Goal: Task Accomplishment & Management: Manage account settings

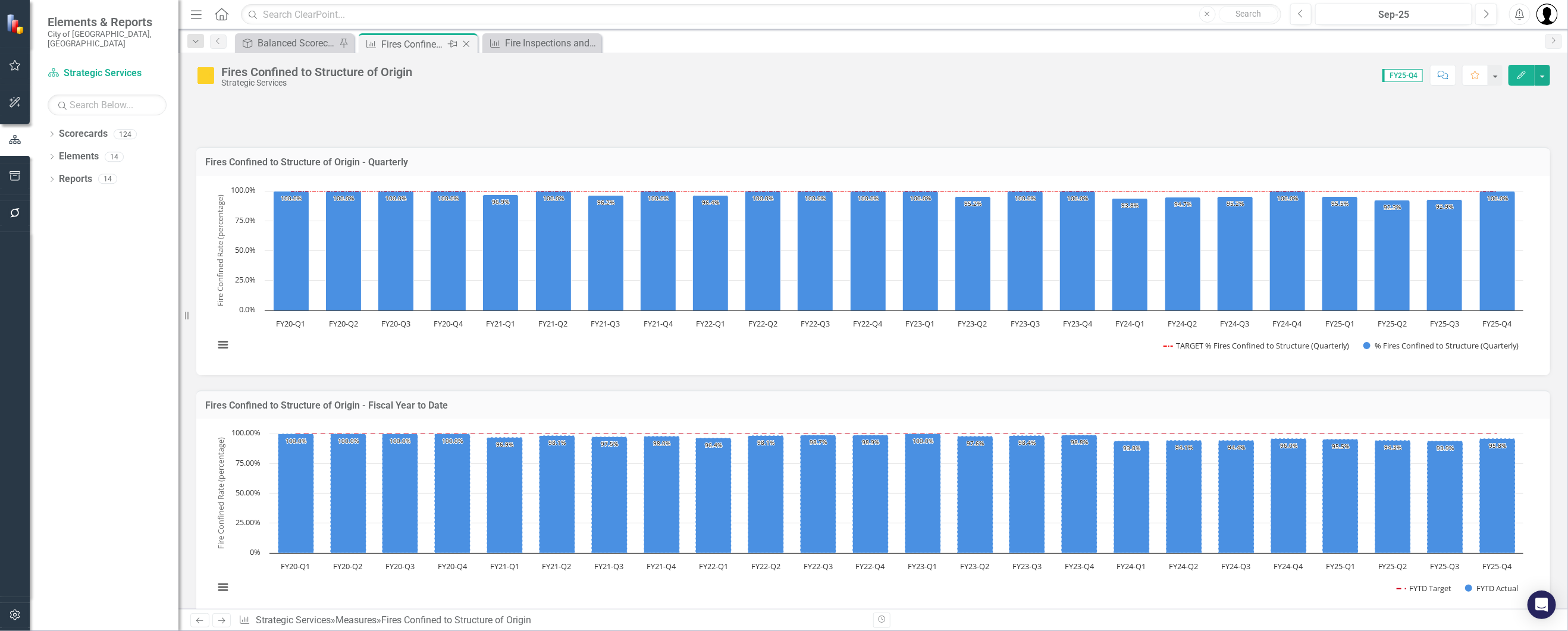
scroll to position [218, 0]
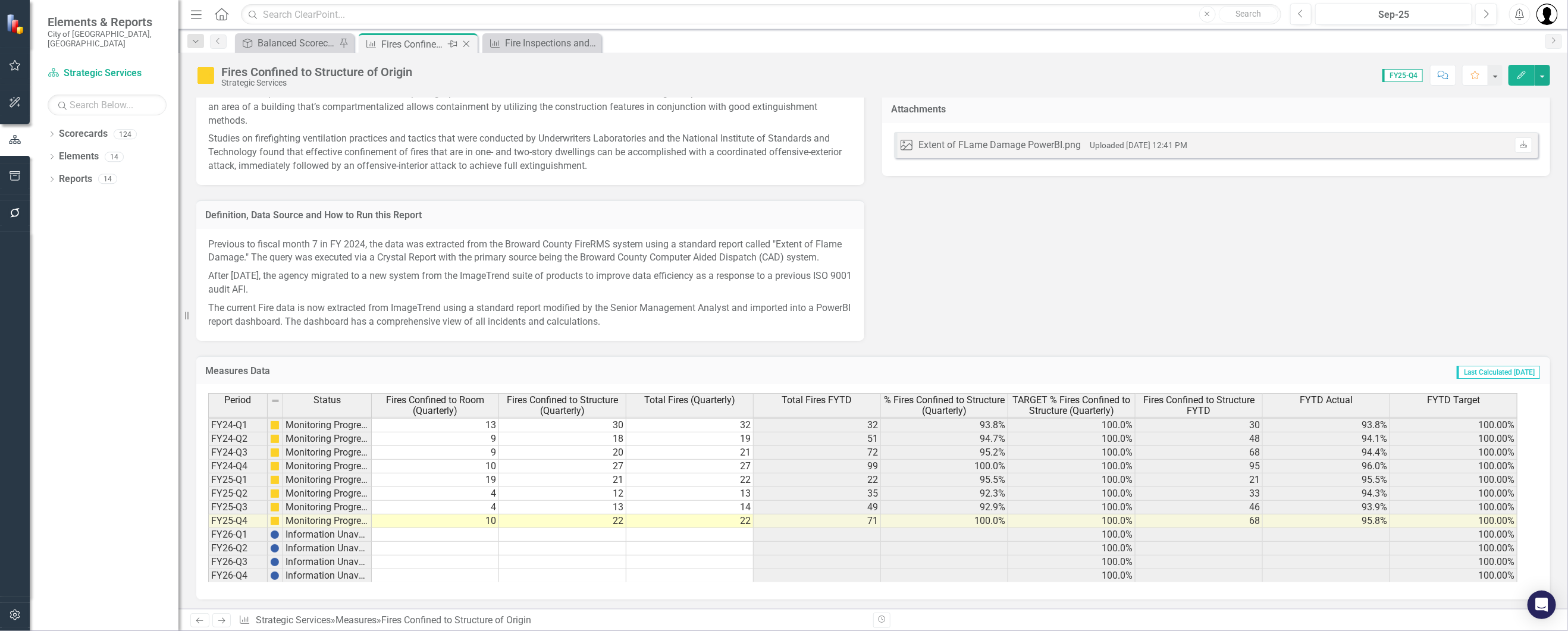
click at [465, 41] on icon "Close" at bounding box center [466, 44] width 12 height 10
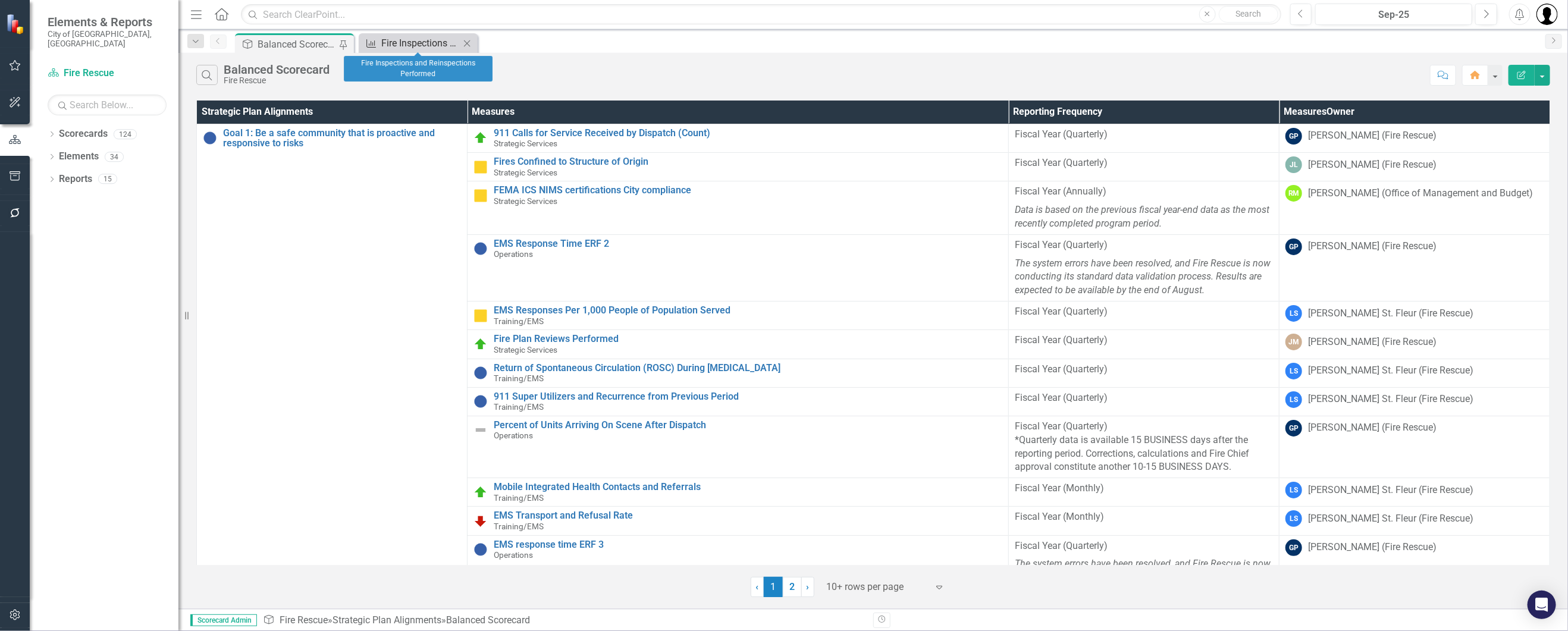
click at [428, 41] on div "Fire Inspections and Reinspections Performed" at bounding box center [420, 43] width 79 height 15
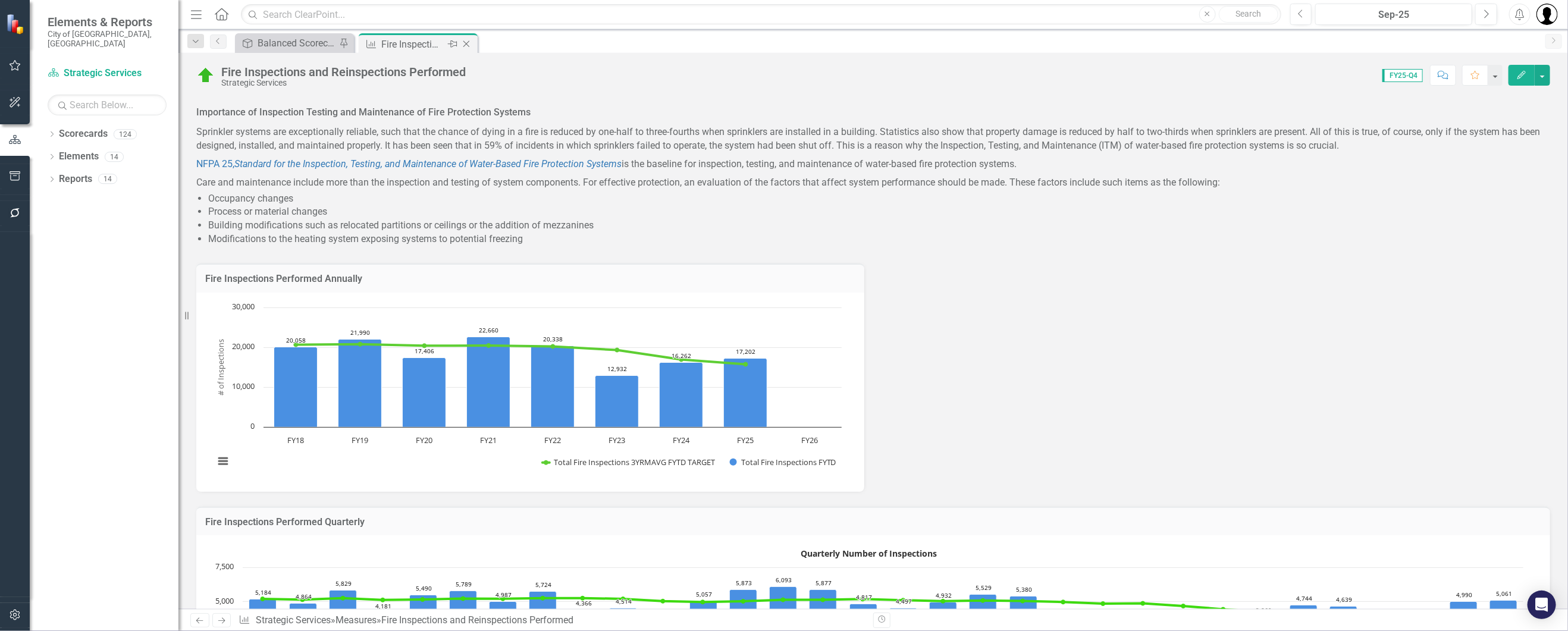
click at [463, 44] on icon "Close" at bounding box center [466, 44] width 12 height 10
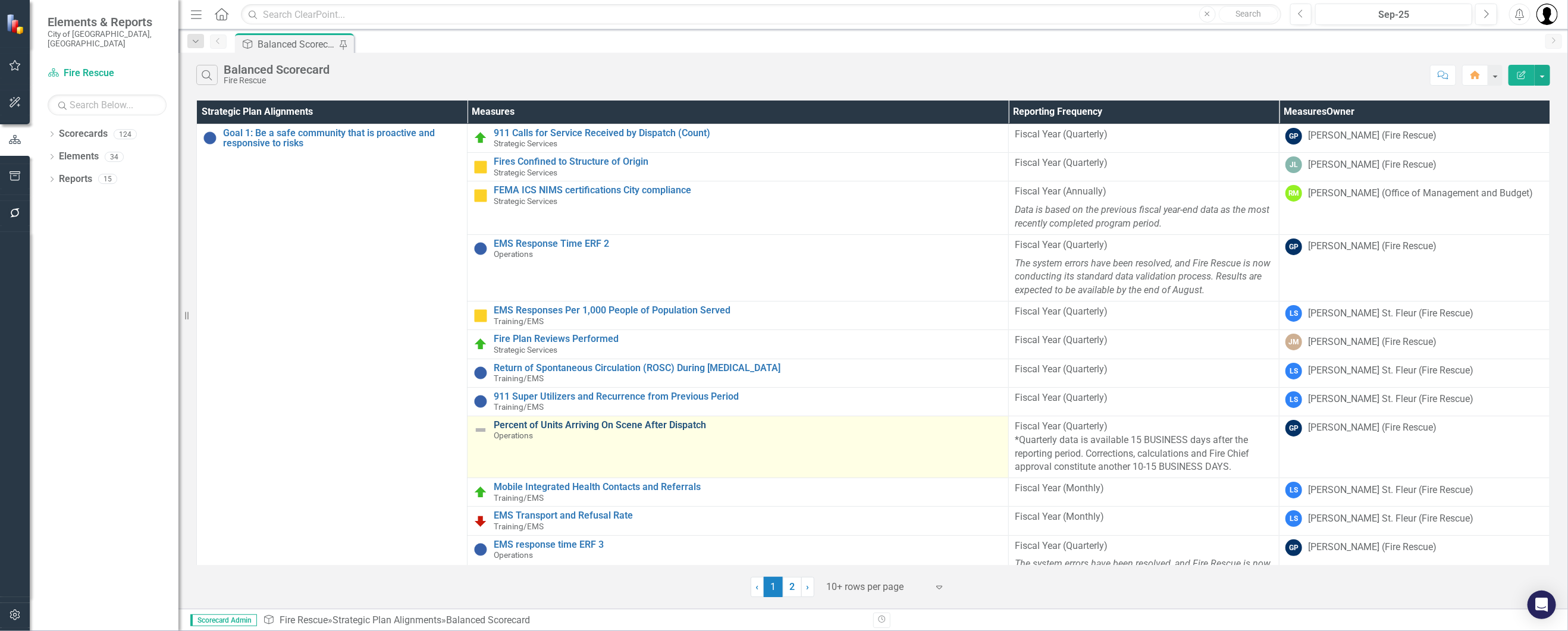
scroll to position [317, 0]
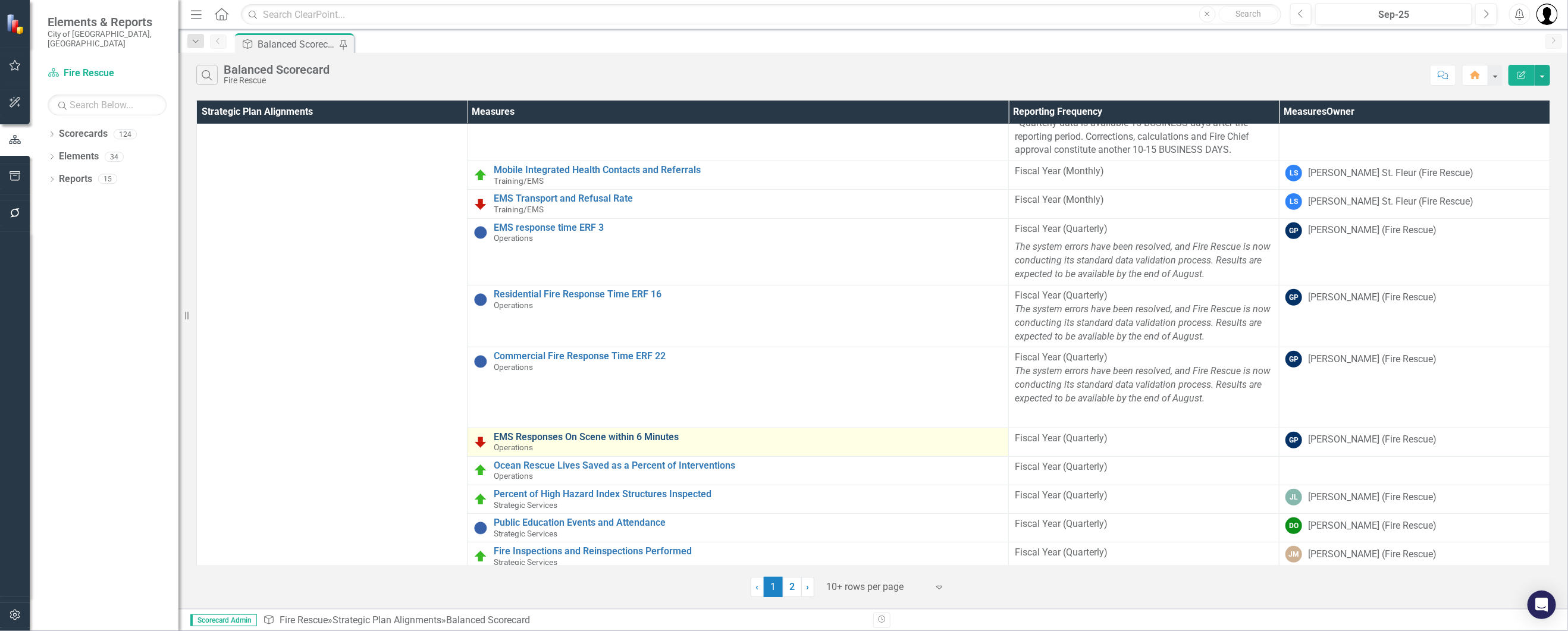
click at [651, 431] on link "EMS Responses On Scene within 6 Minutes" at bounding box center [748, 436] width 508 height 11
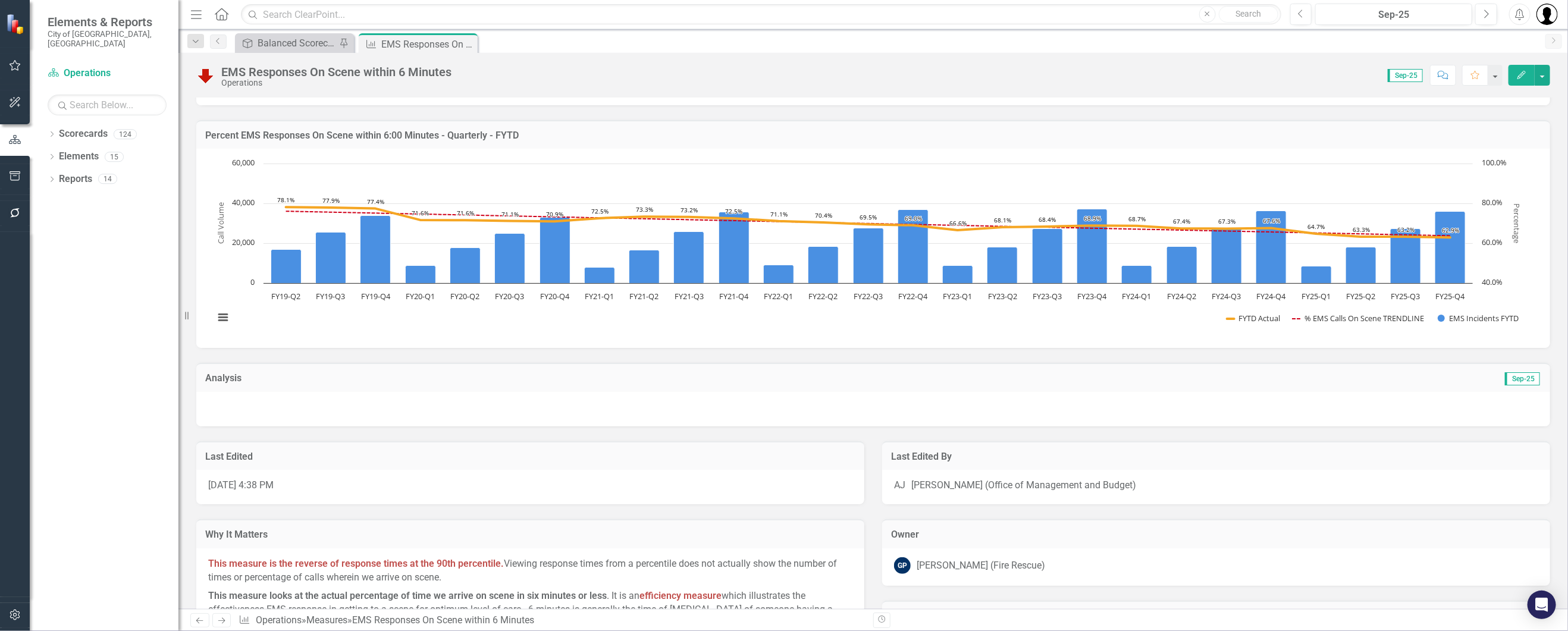
click at [469, 408] on div at bounding box center [873, 409] width 1353 height 35
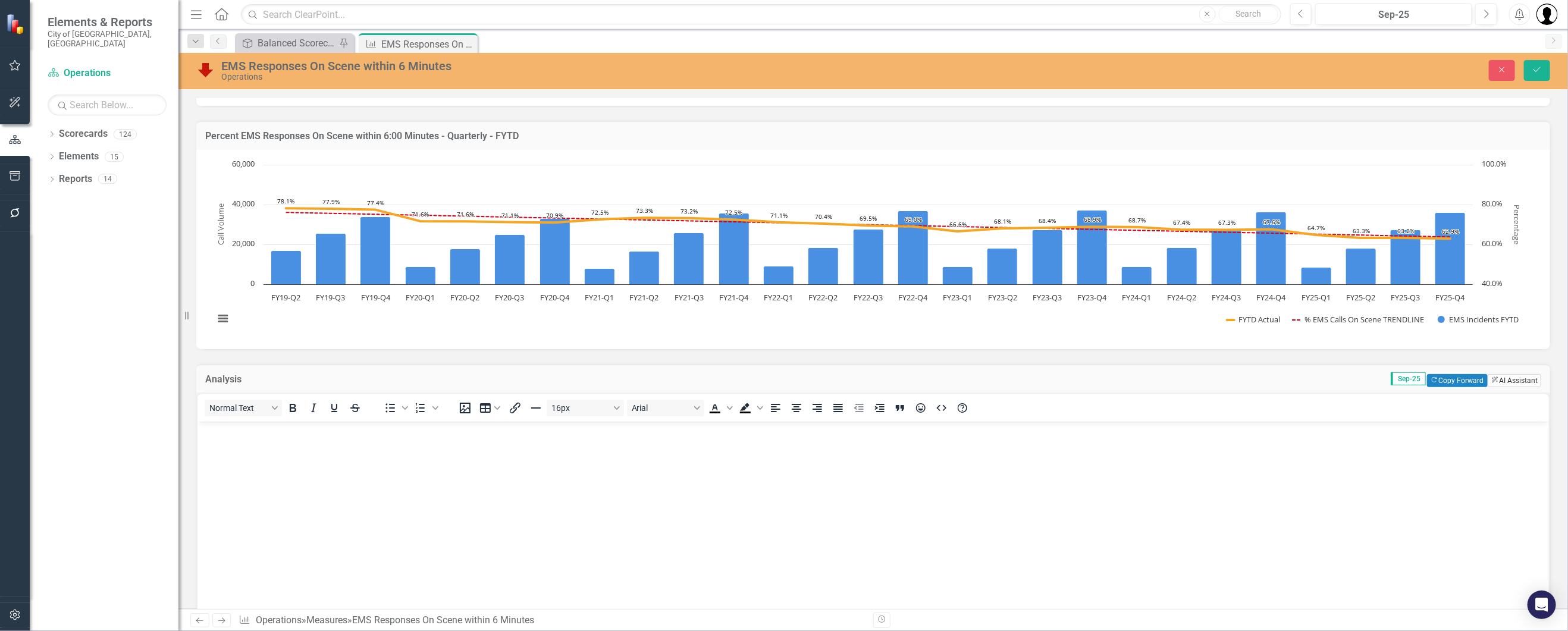
click at [1506, 382] on button "ClearPoint AI AI Assistant" at bounding box center [1515, 380] width 53 height 13
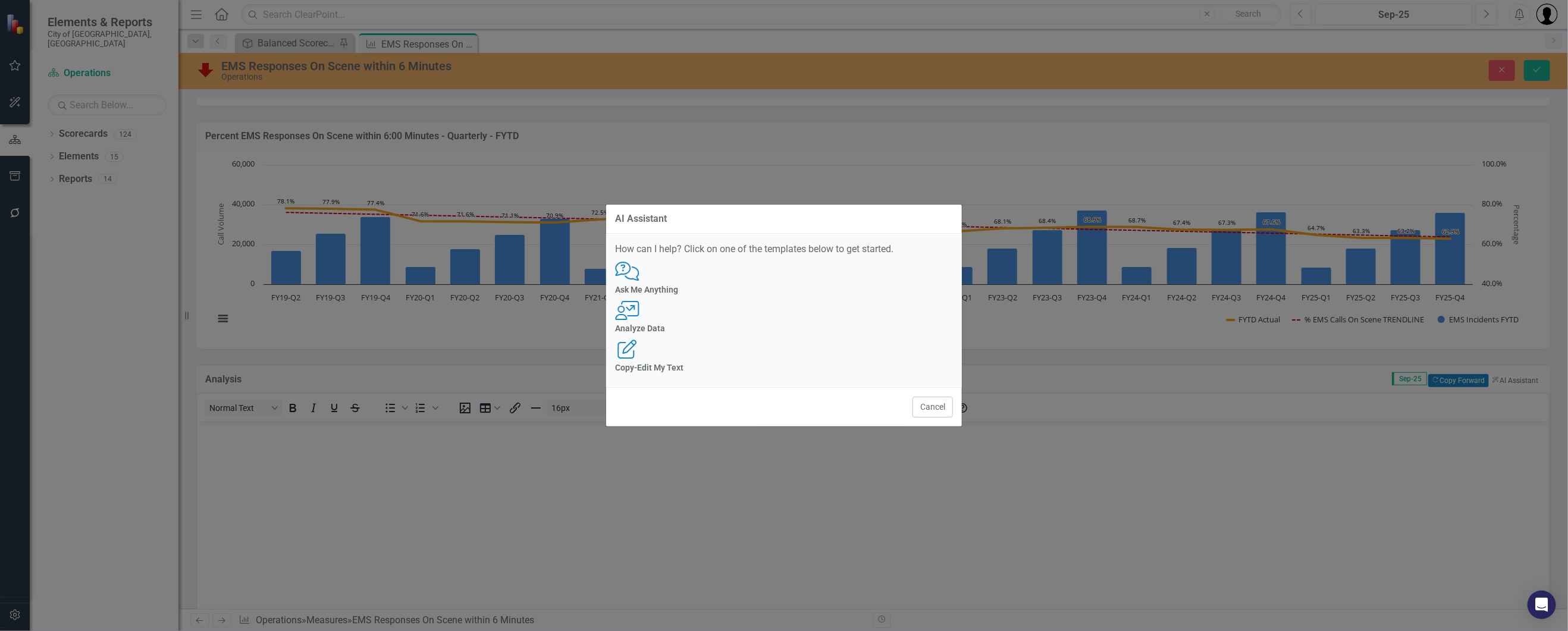
click at [795, 318] on div "User with Chart Analyze Data" at bounding box center [784, 317] width 338 height 32
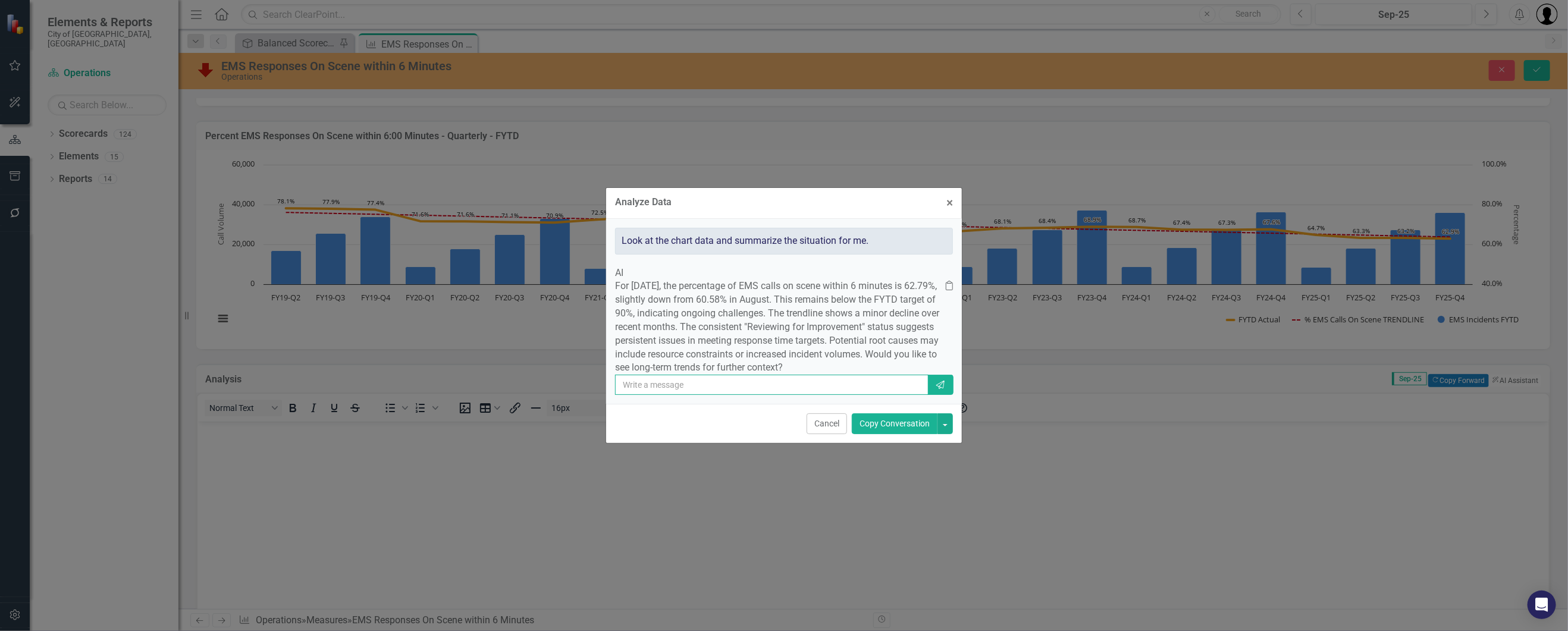
click at [734, 395] on input "text" at bounding box center [771, 384] width 313 height 20
type input "Yes"
click at [944, 395] on button "Send" at bounding box center [941, 384] width 26 height 20
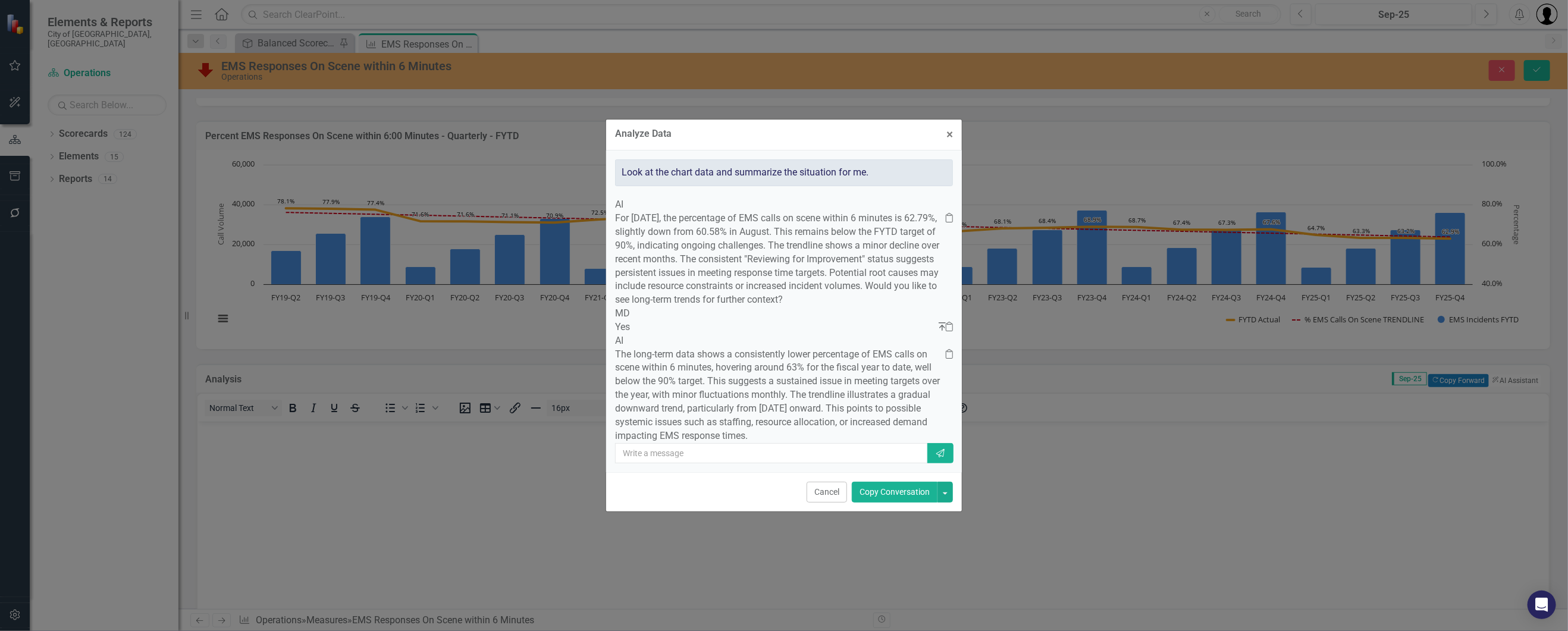
click at [873, 502] on button "Copy Conversation" at bounding box center [894, 492] width 86 height 21
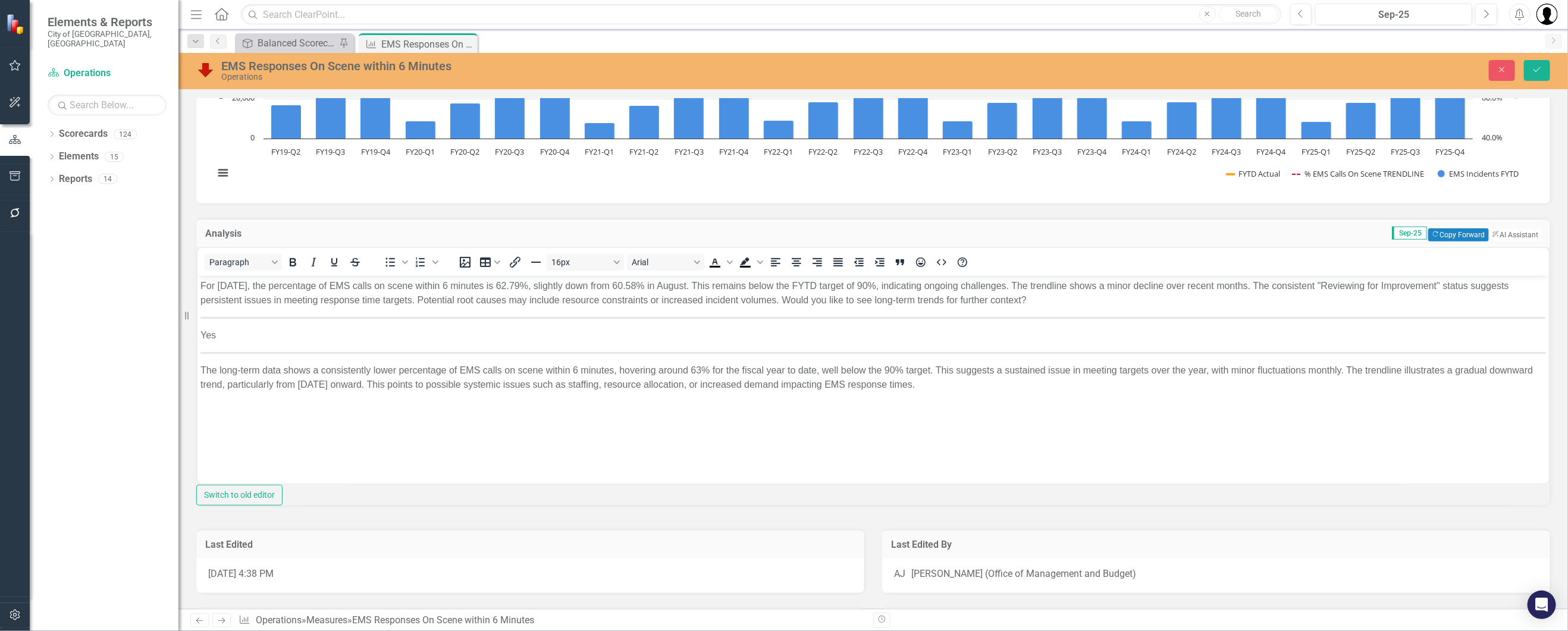
scroll to position [379, 0]
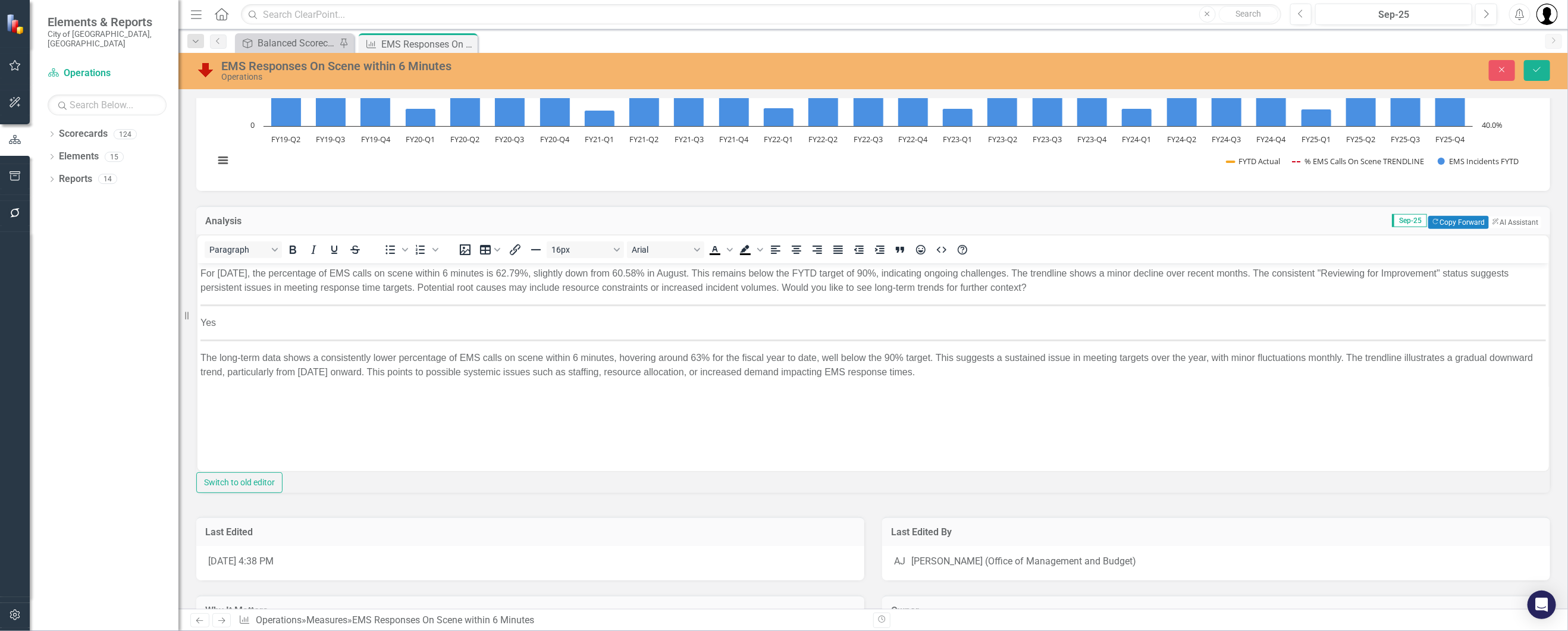
click at [206, 312] on div "Paragraph To open the popup, press Shift+Enter To open the popup, press Shift+E…" at bounding box center [873, 364] width 1353 height 259
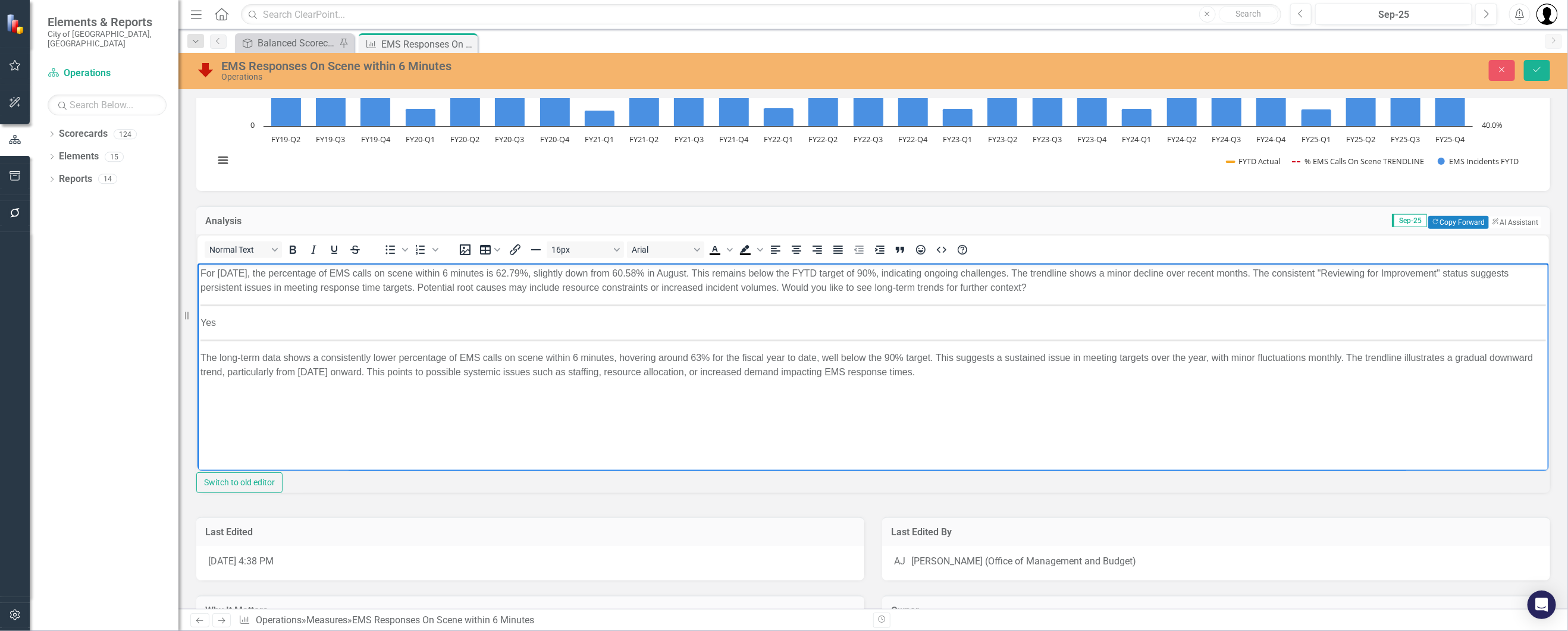
drag, startPoint x: 199, startPoint y: 306, endPoint x: 692, endPoint y: 337, distance: 494.0
click at [692, 337] on body "For September 2025, the percentage of EMS calls on scene within 6 minutes is 62…" at bounding box center [872, 353] width 1351 height 178
drag, startPoint x: 1507, startPoint y: 337, endPoint x: 344, endPoint y: 608, distance: 1194.2
click at [197, 333] on html "For September 2025, the percentage of EMS calls on scene within 6 minutes is 62…" at bounding box center [872, 353] width 1351 height 178
click at [1084, 282] on p "For September 2025, the percentage of EMS calls on scene within 6 minutes is 62…" at bounding box center [873, 280] width 1345 height 28
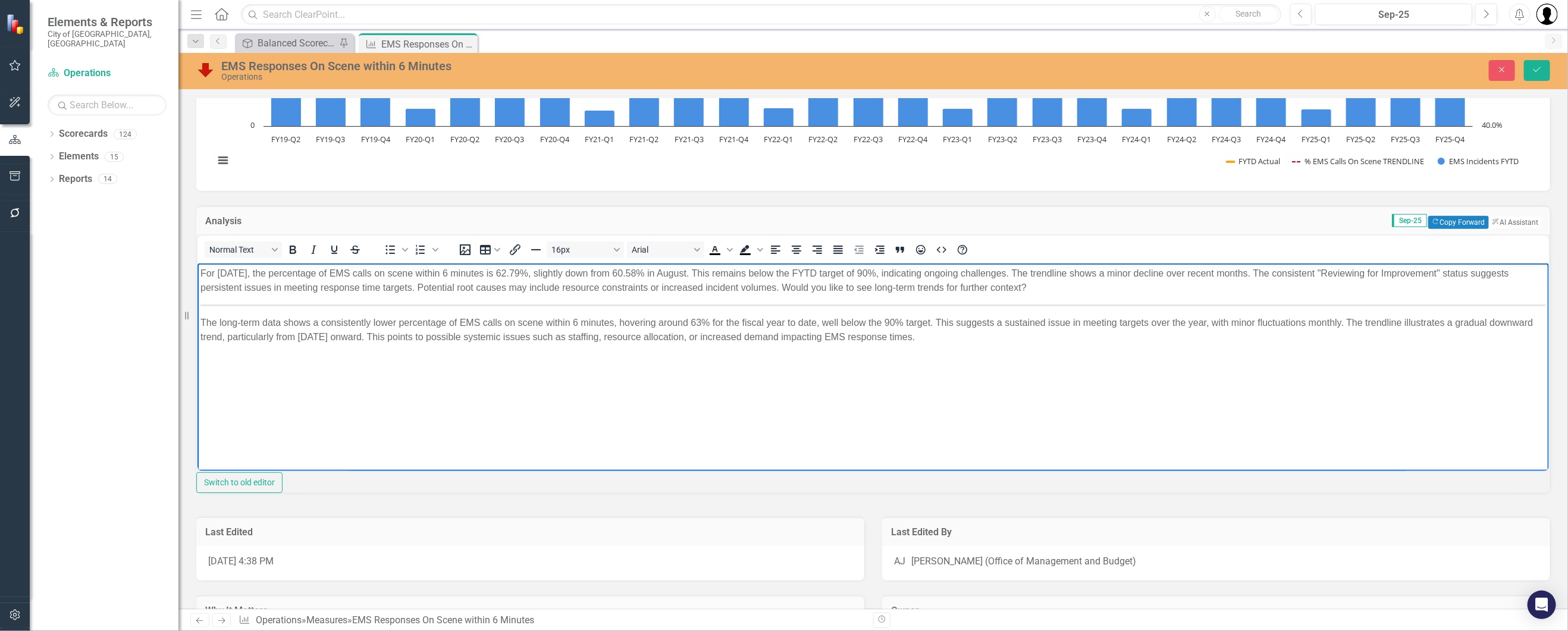
drag, startPoint x: 1073, startPoint y: 285, endPoint x: 824, endPoint y: 288, distance: 249.0
click at [824, 288] on p "For September 2025, the percentage of EMS calls on scene within 6 minutes is 62…" at bounding box center [873, 280] width 1345 height 28
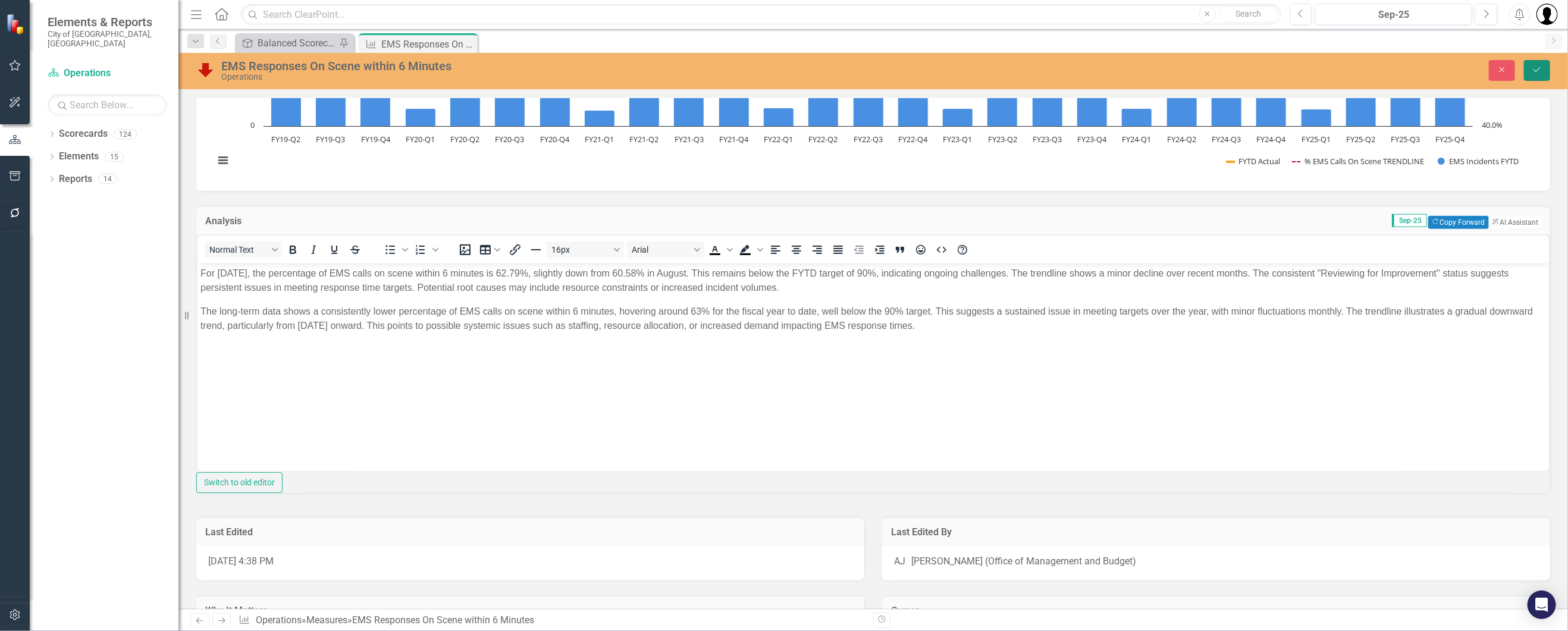
click at [1534, 66] on icon "Save" at bounding box center [1536, 70] width 11 height 8
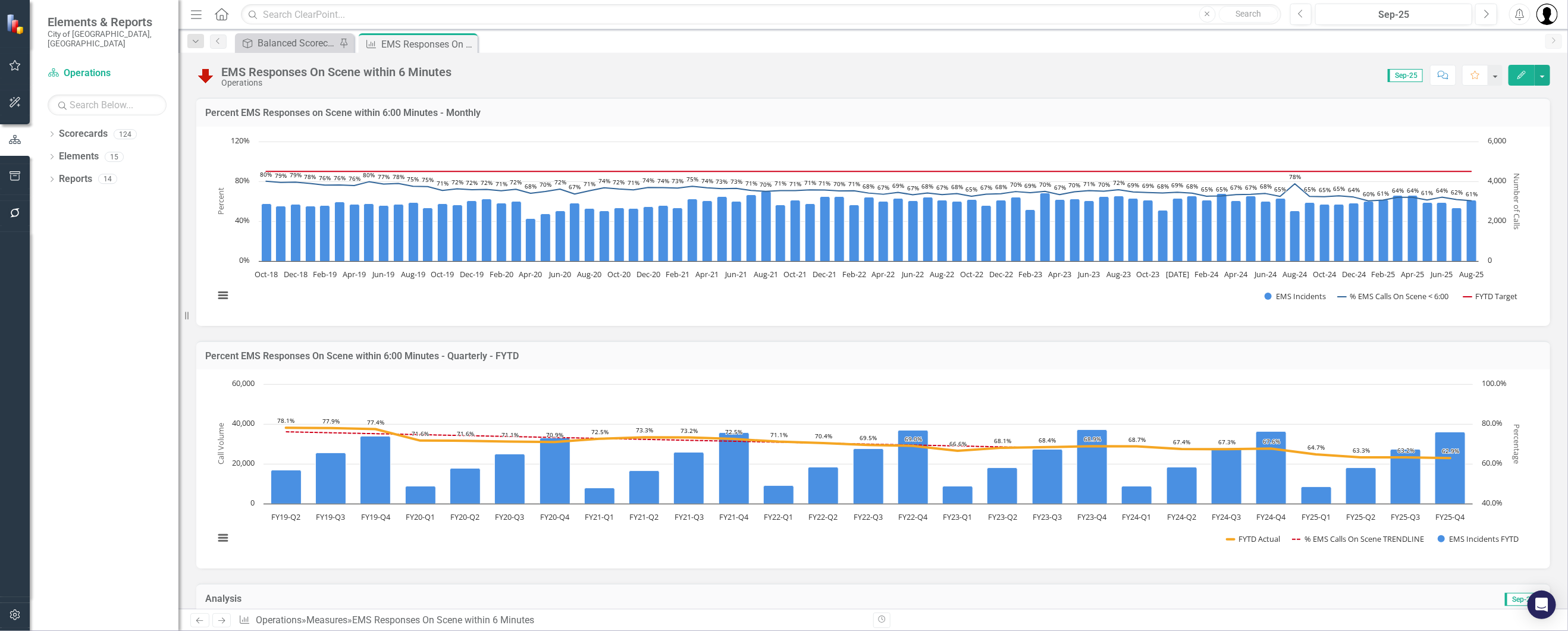
scroll to position [317, 0]
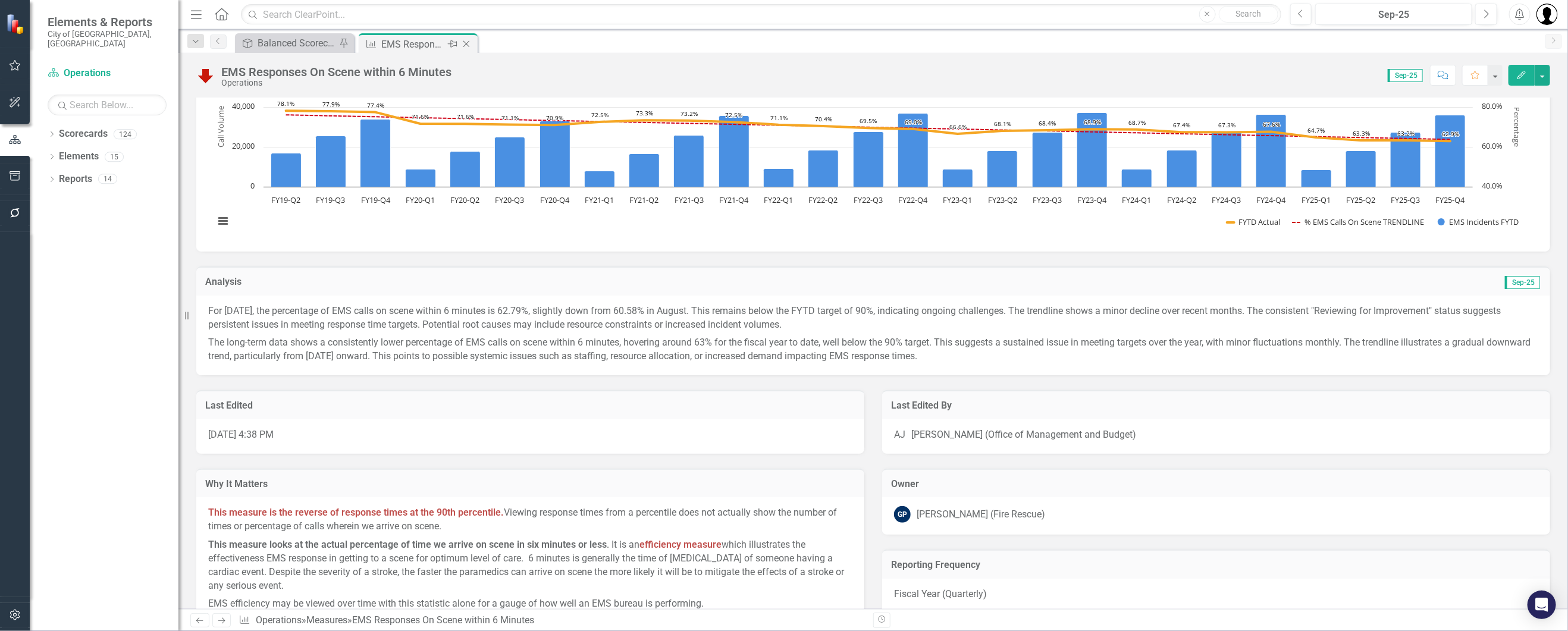
click at [468, 42] on icon "Close" at bounding box center [466, 44] width 12 height 10
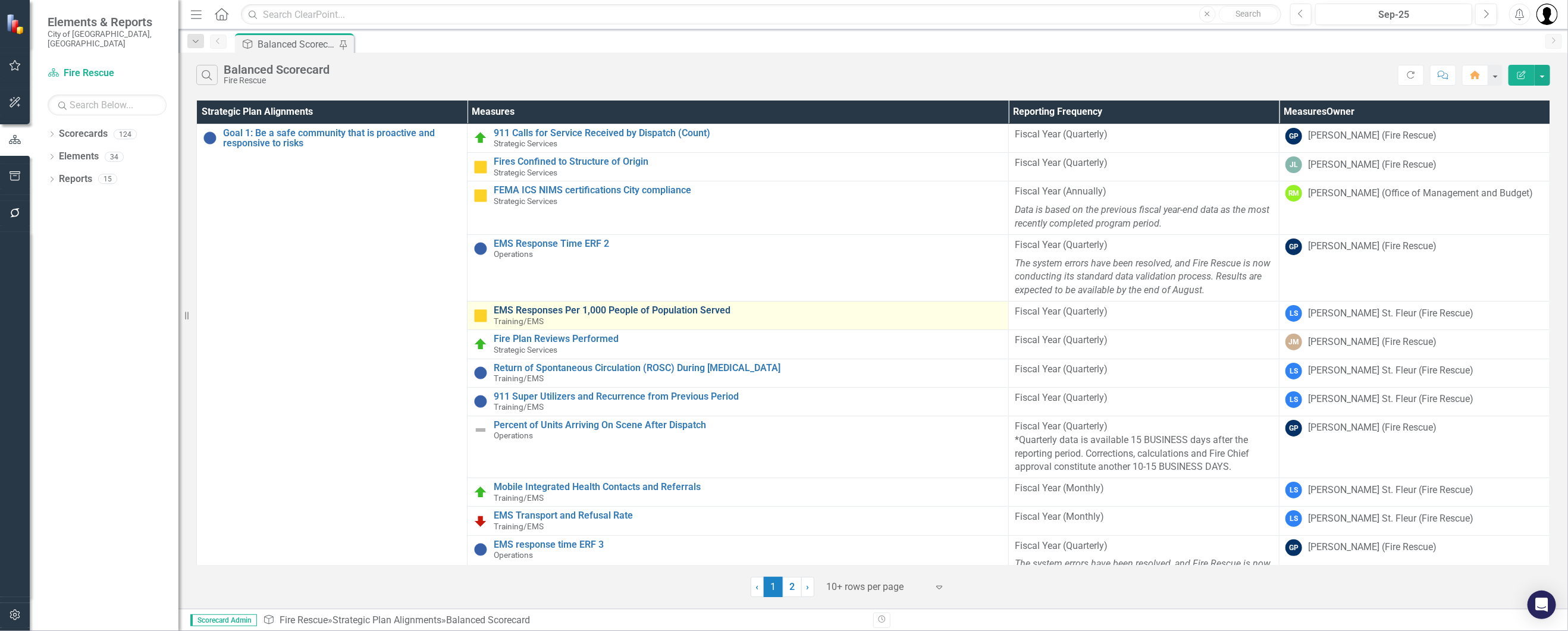
click at [648, 311] on link "EMS Responses Per 1,000 People of Population Served" at bounding box center [748, 310] width 508 height 11
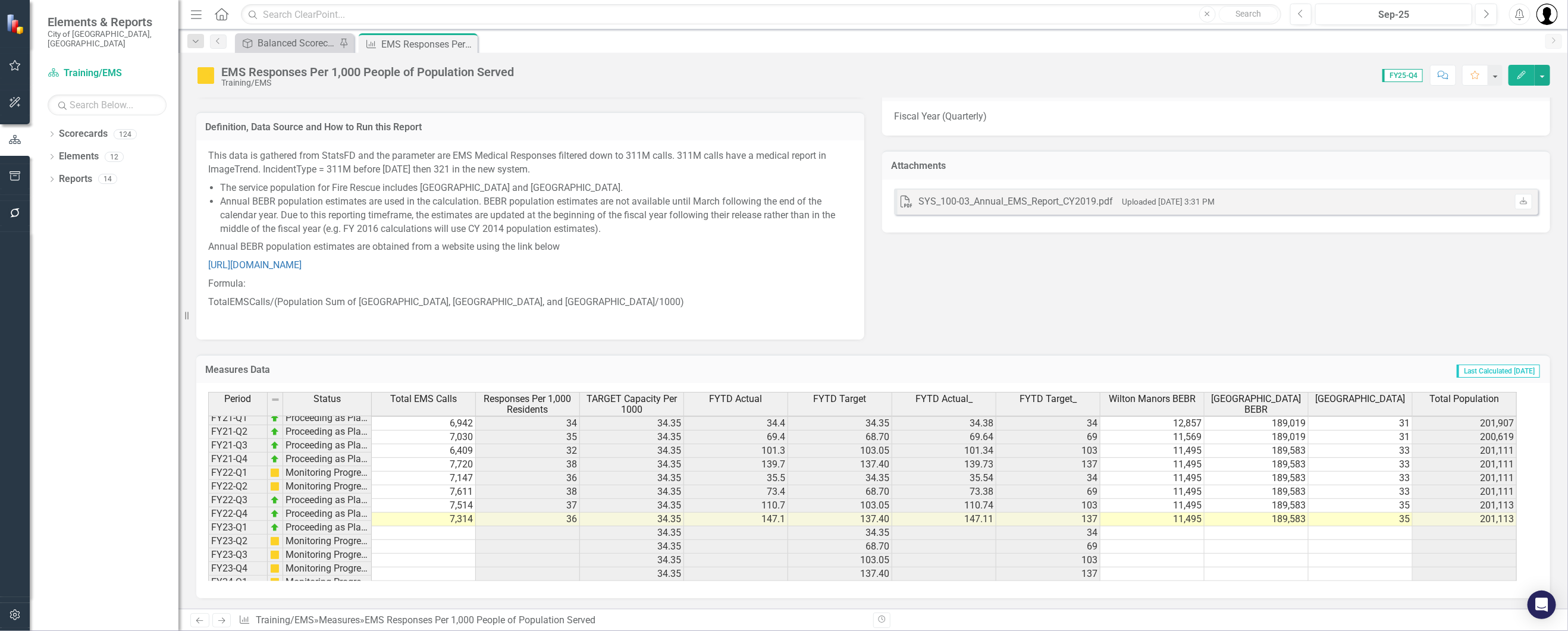
scroll to position [218, 0]
click at [767, 460] on td "139.7" at bounding box center [736, 464] width 104 height 14
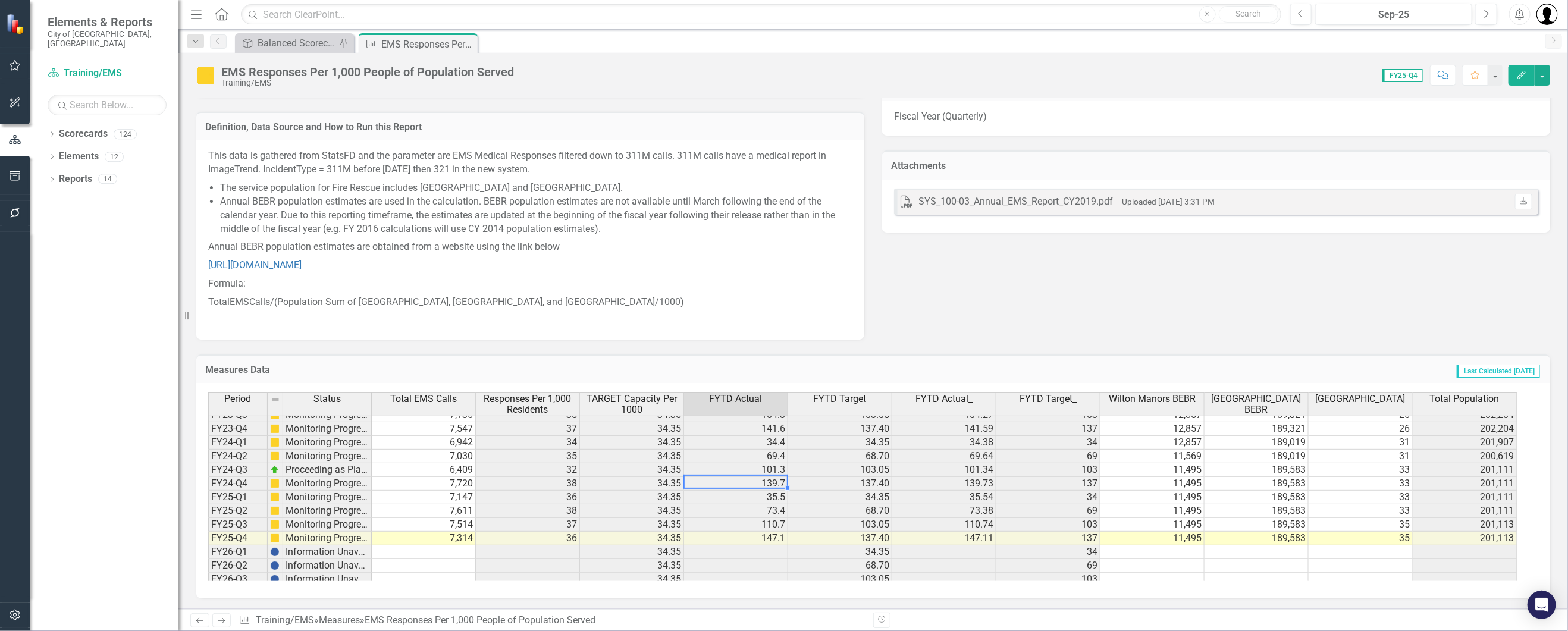
scroll to position [198, 0]
click at [468, 46] on icon at bounding box center [466, 44] width 6 height 6
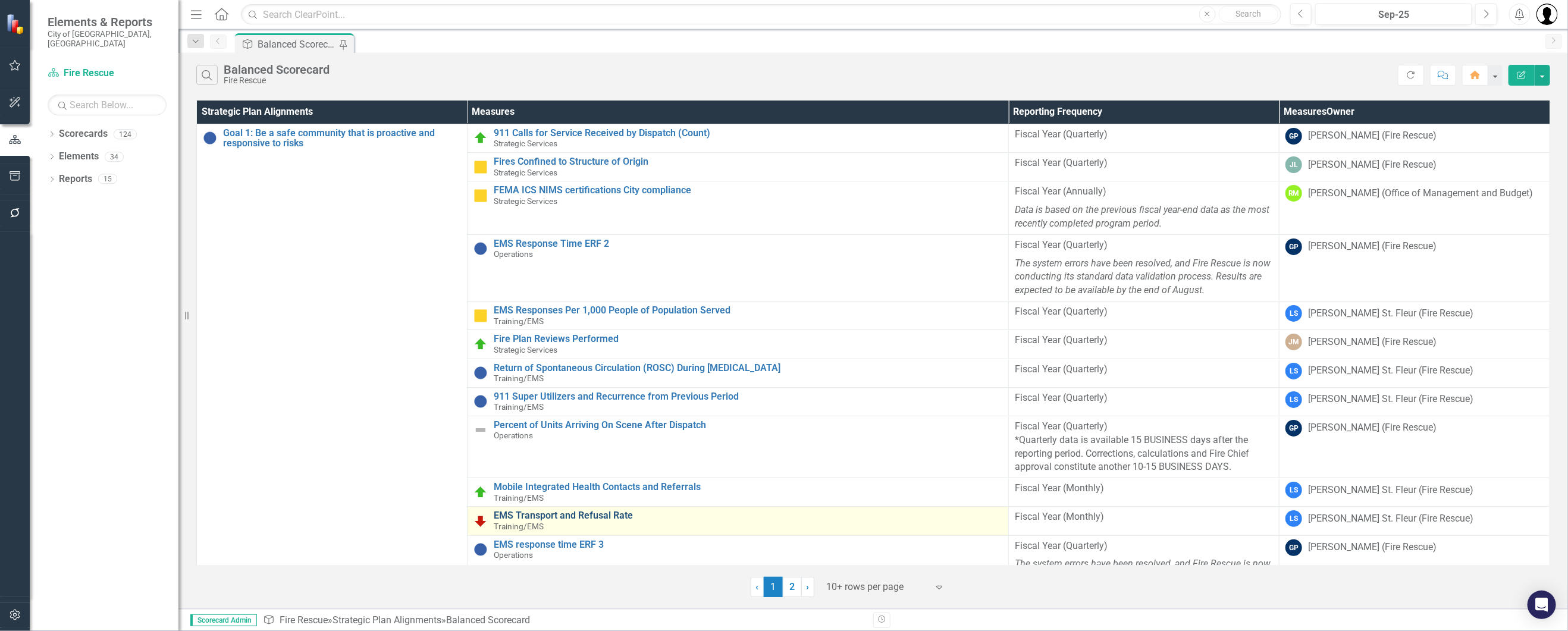
click at [610, 510] on link "EMS Transport and Refusal Rate" at bounding box center [748, 515] width 508 height 11
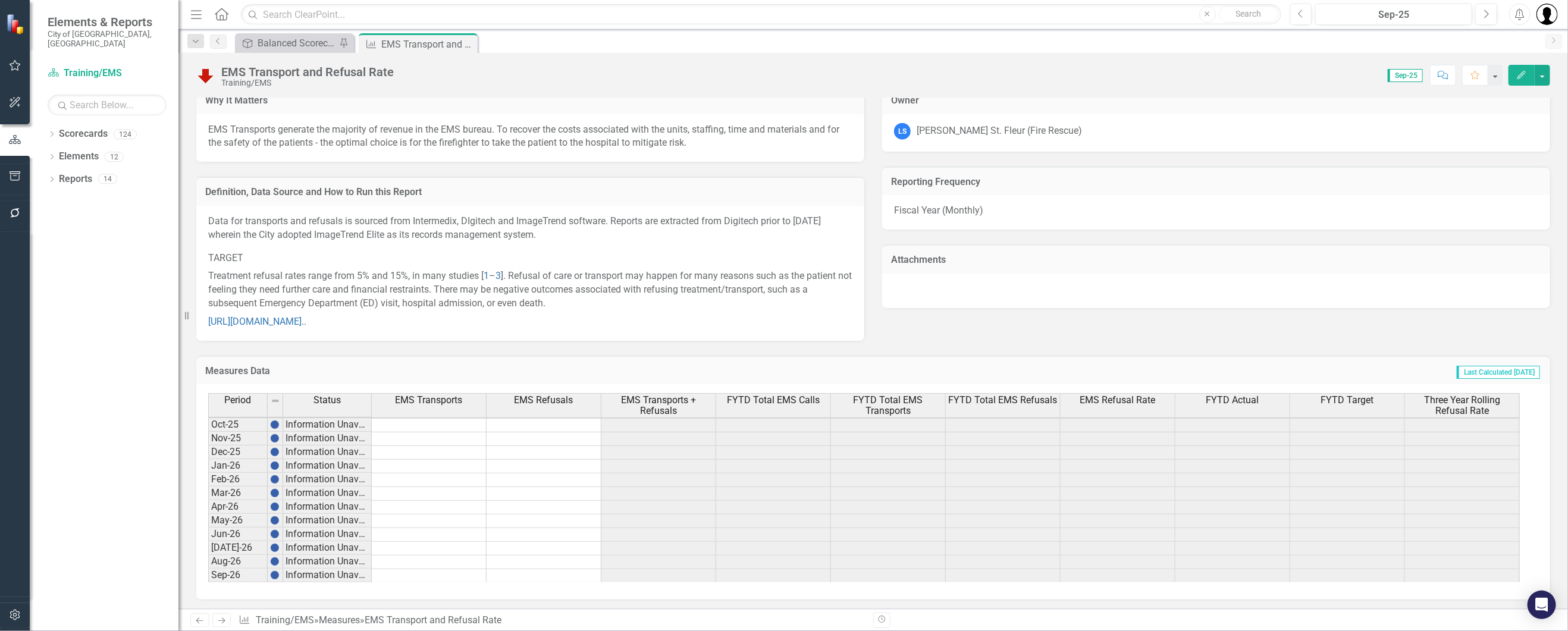
scroll to position [1154, 0]
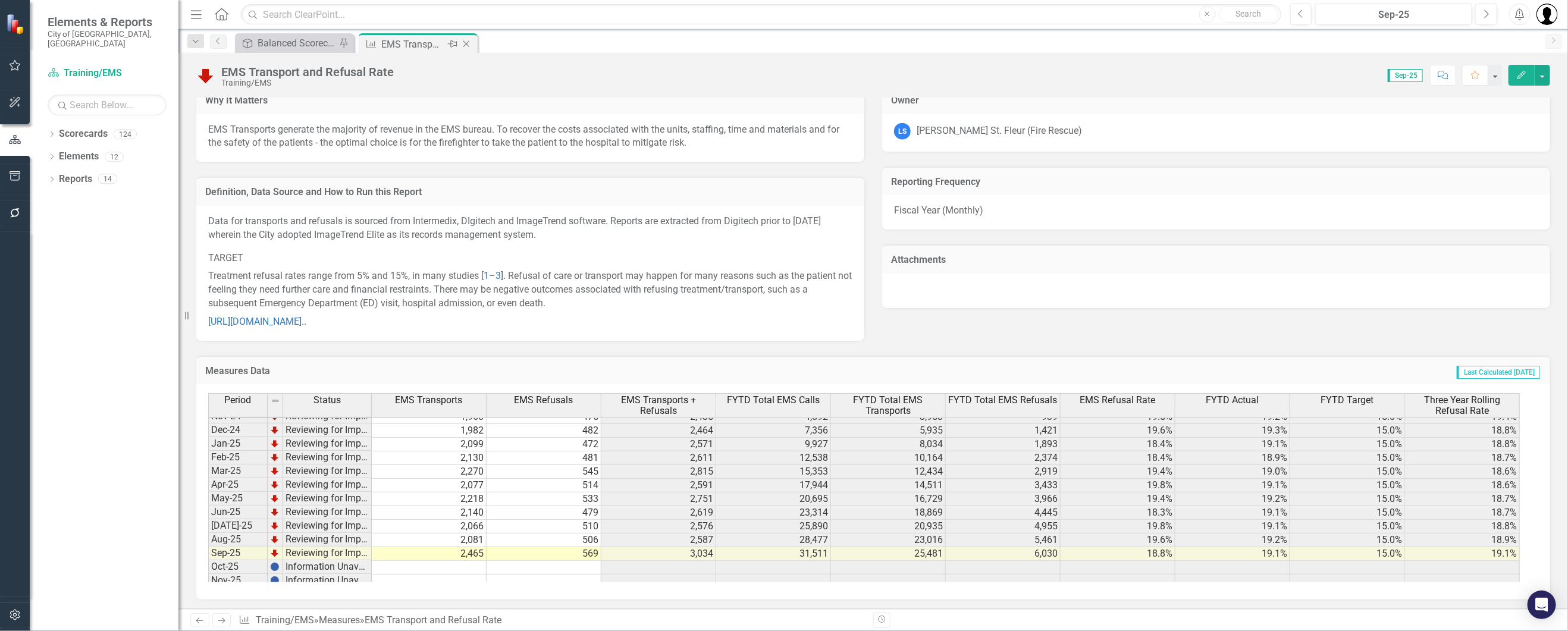
click at [465, 43] on icon "Close" at bounding box center [466, 44] width 12 height 10
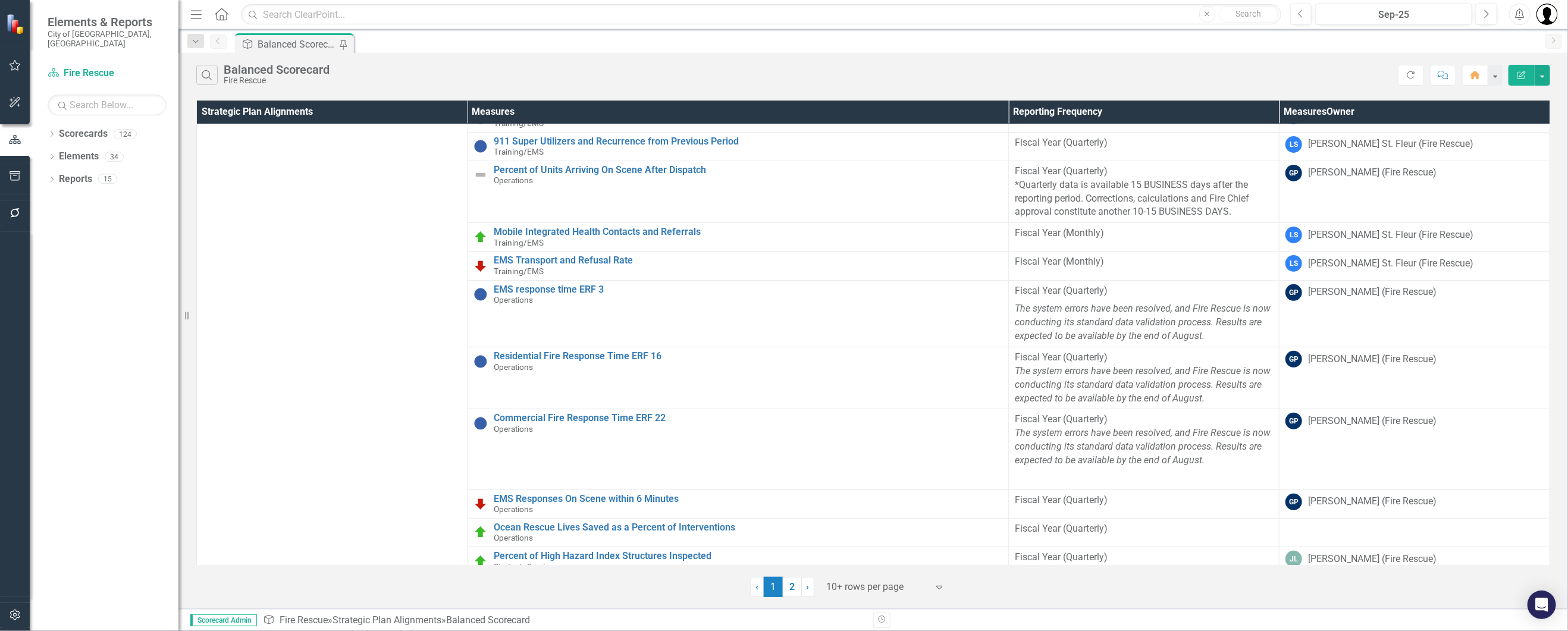
scroll to position [321, 0]
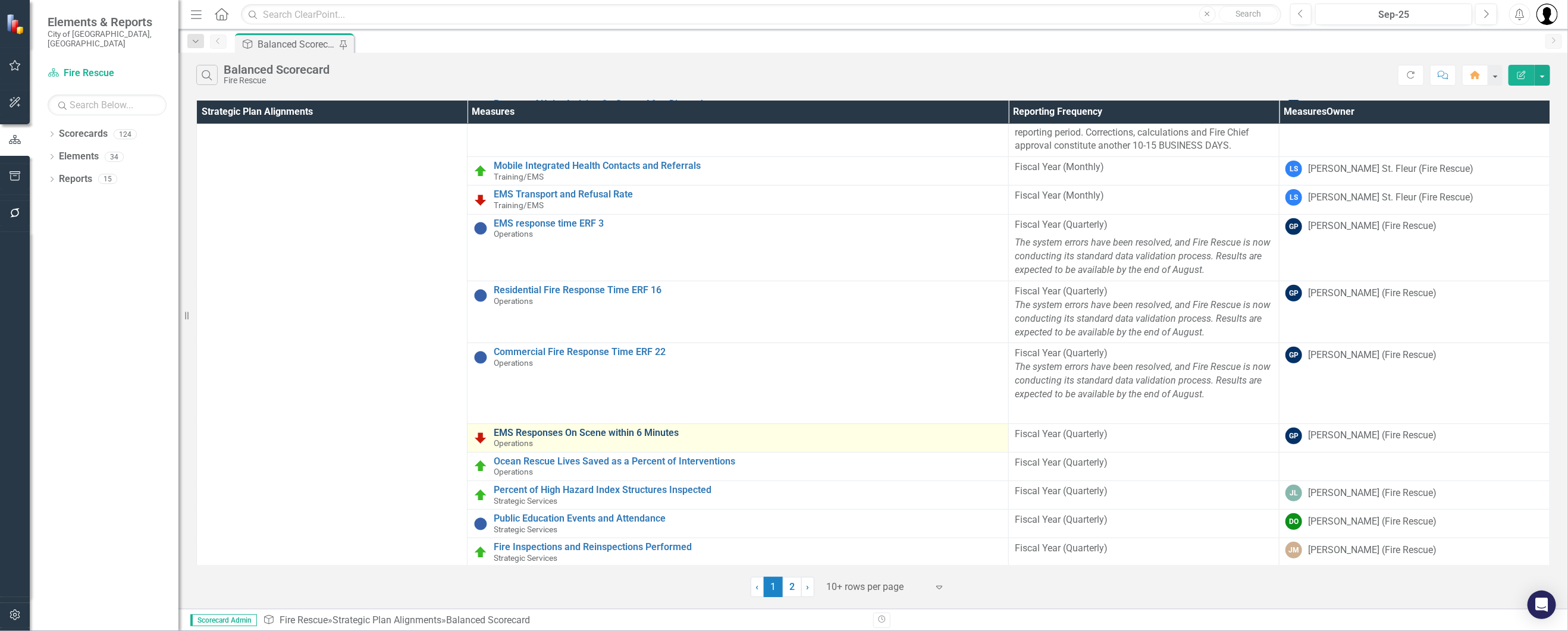
click at [665, 430] on link "EMS Responses On Scene within 6 Minutes" at bounding box center [748, 432] width 508 height 11
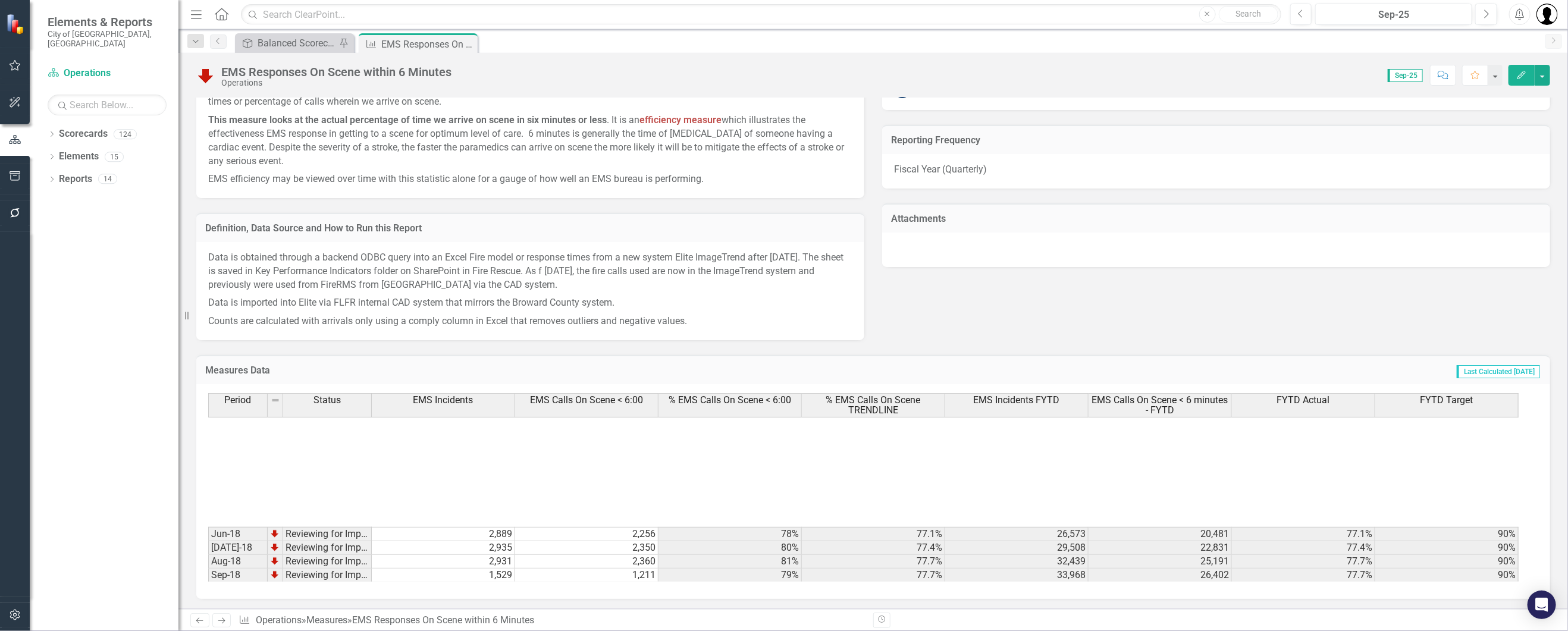
scroll to position [476, 0]
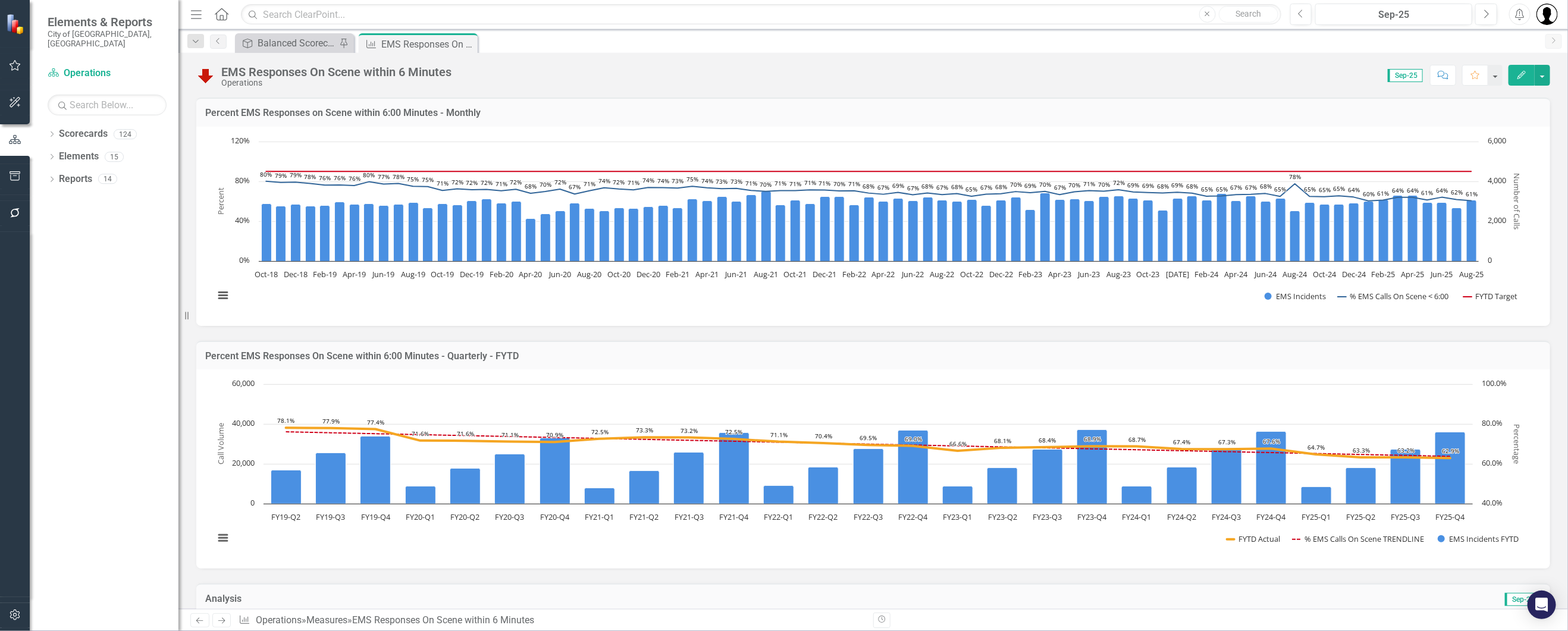
scroll to position [1194, 0]
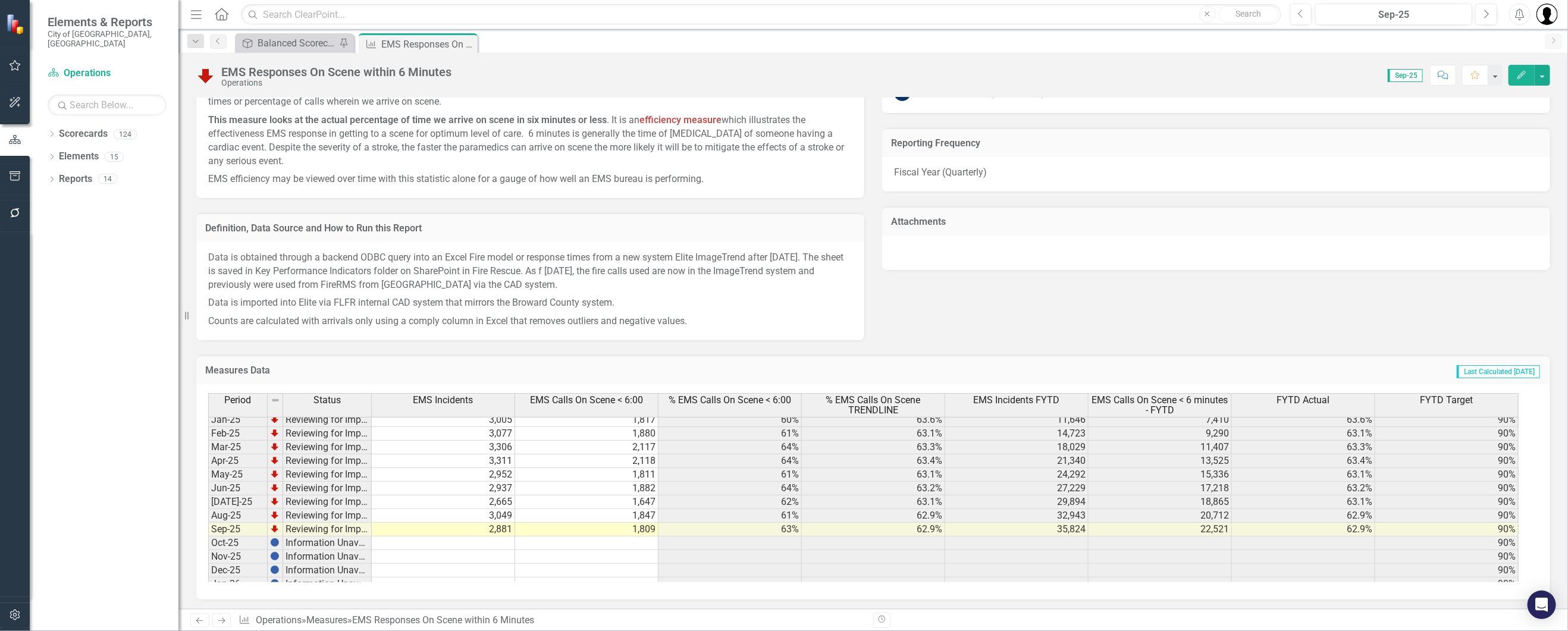
click at [0, 0] on icon "Close" at bounding box center [0, 0] width 0 height 0
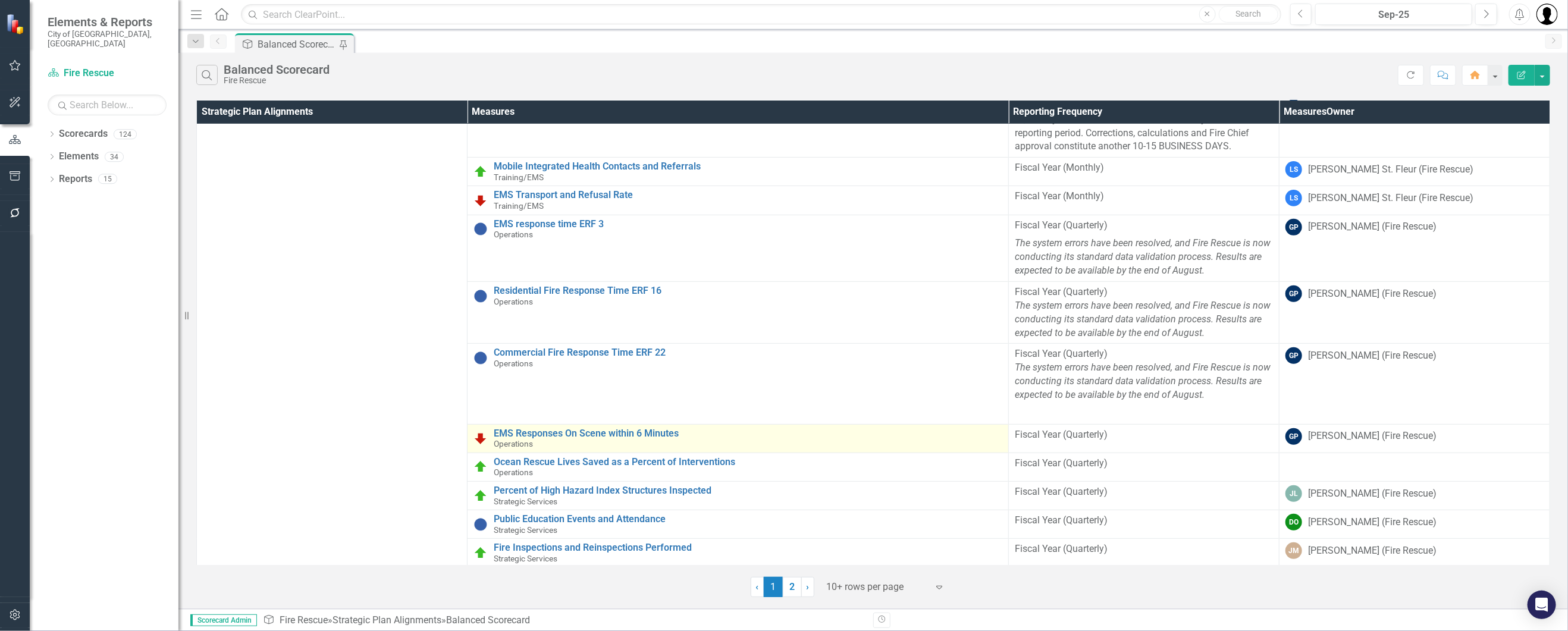
scroll to position [321, 0]
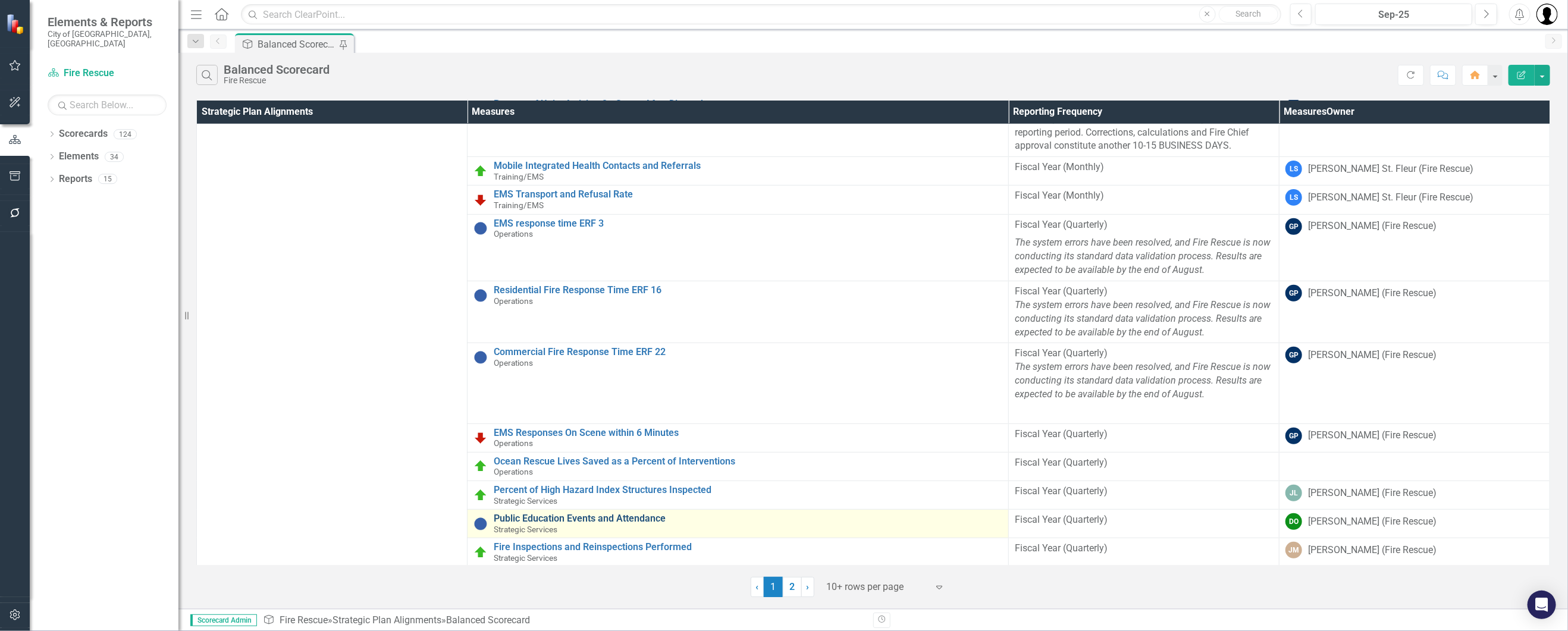
click at [598, 516] on link "Public Education Events and Attendance" at bounding box center [748, 518] width 508 height 11
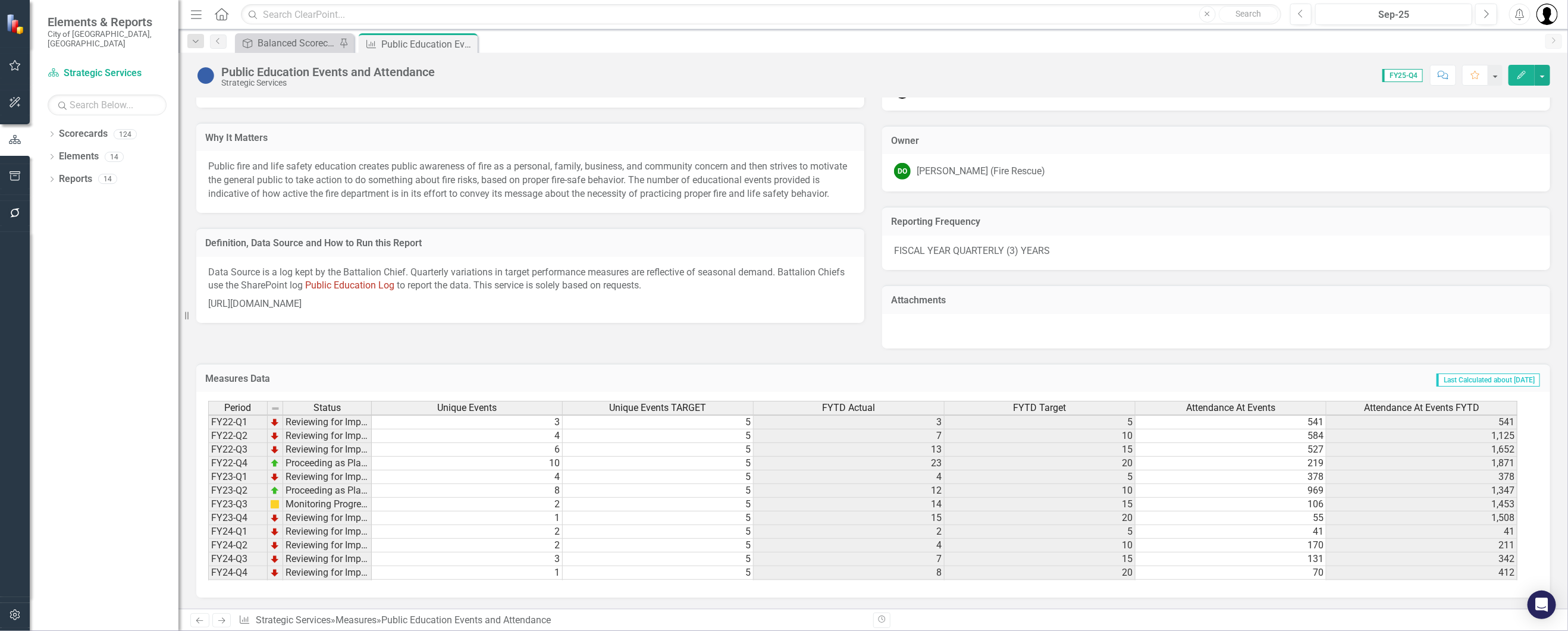
scroll to position [108, 0]
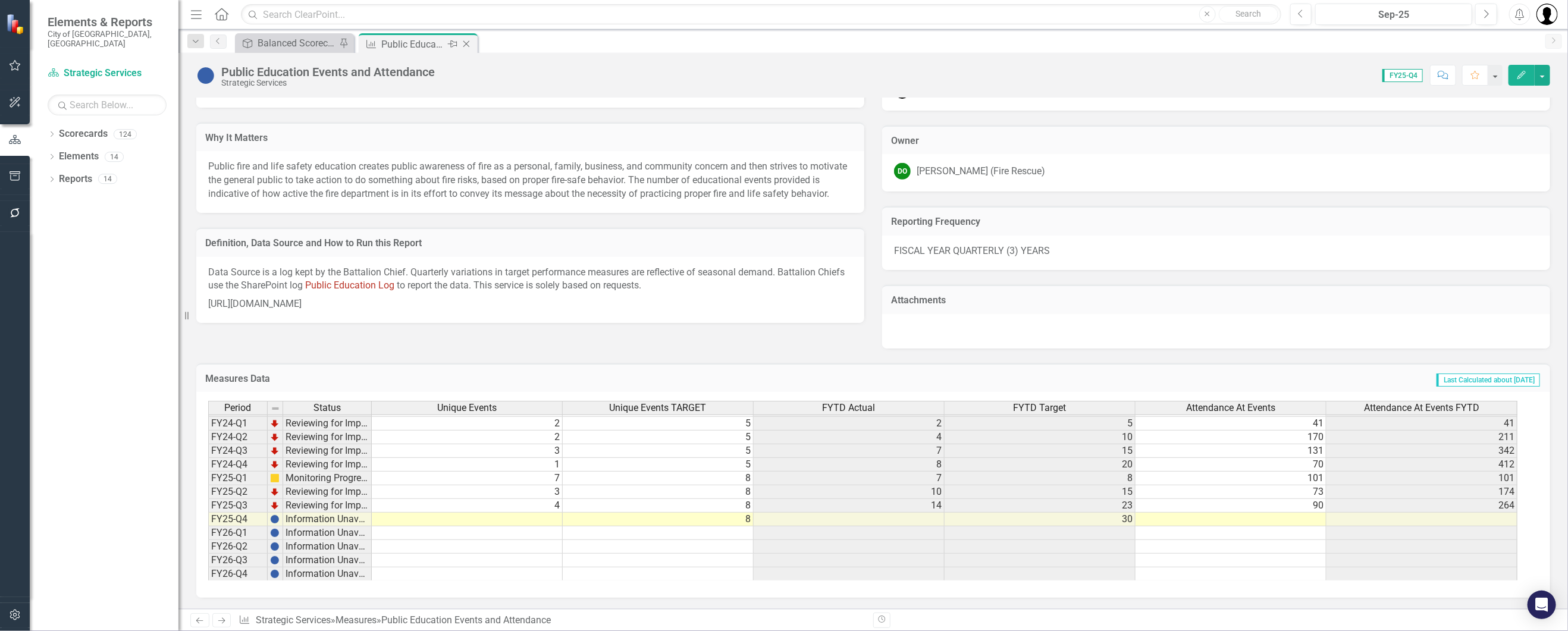
click at [465, 45] on icon "Close" at bounding box center [466, 44] width 12 height 10
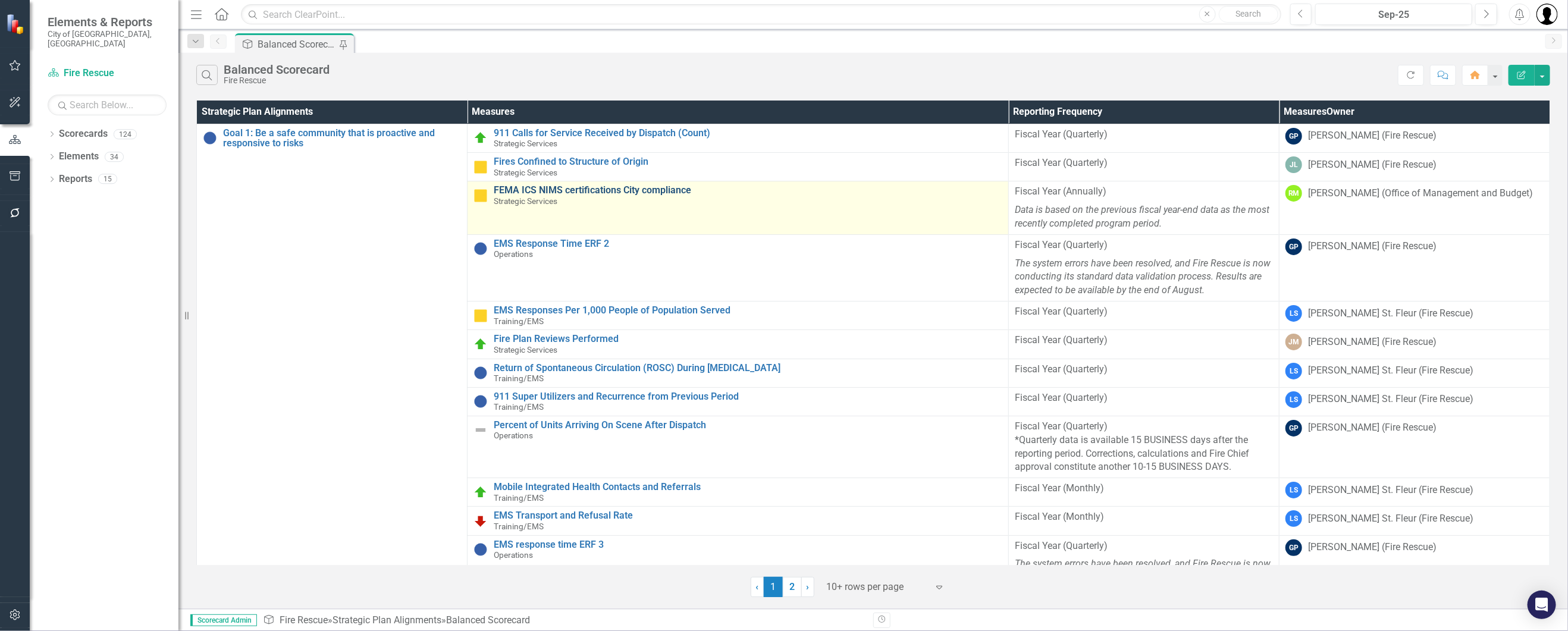
click at [607, 187] on link "FEMA ICS NIMS certifications City compliance" at bounding box center [748, 190] width 508 height 11
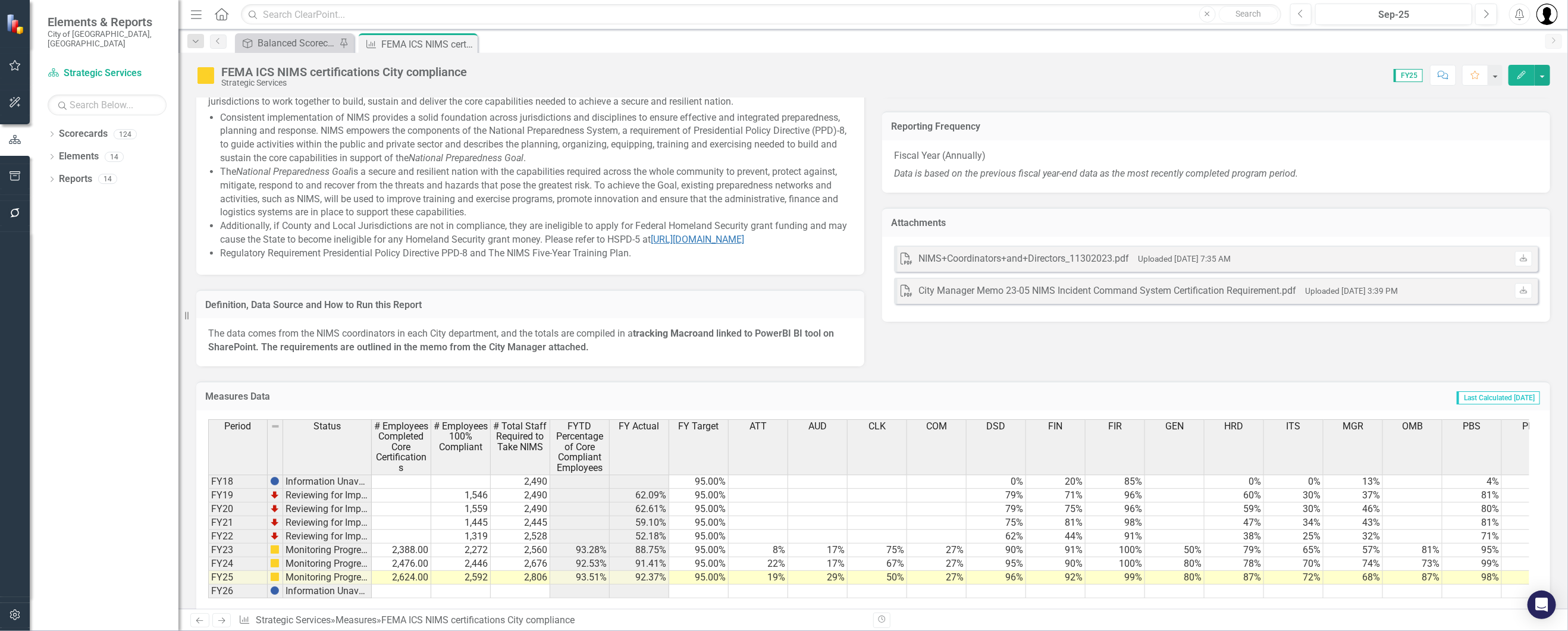
scroll to position [735, 0]
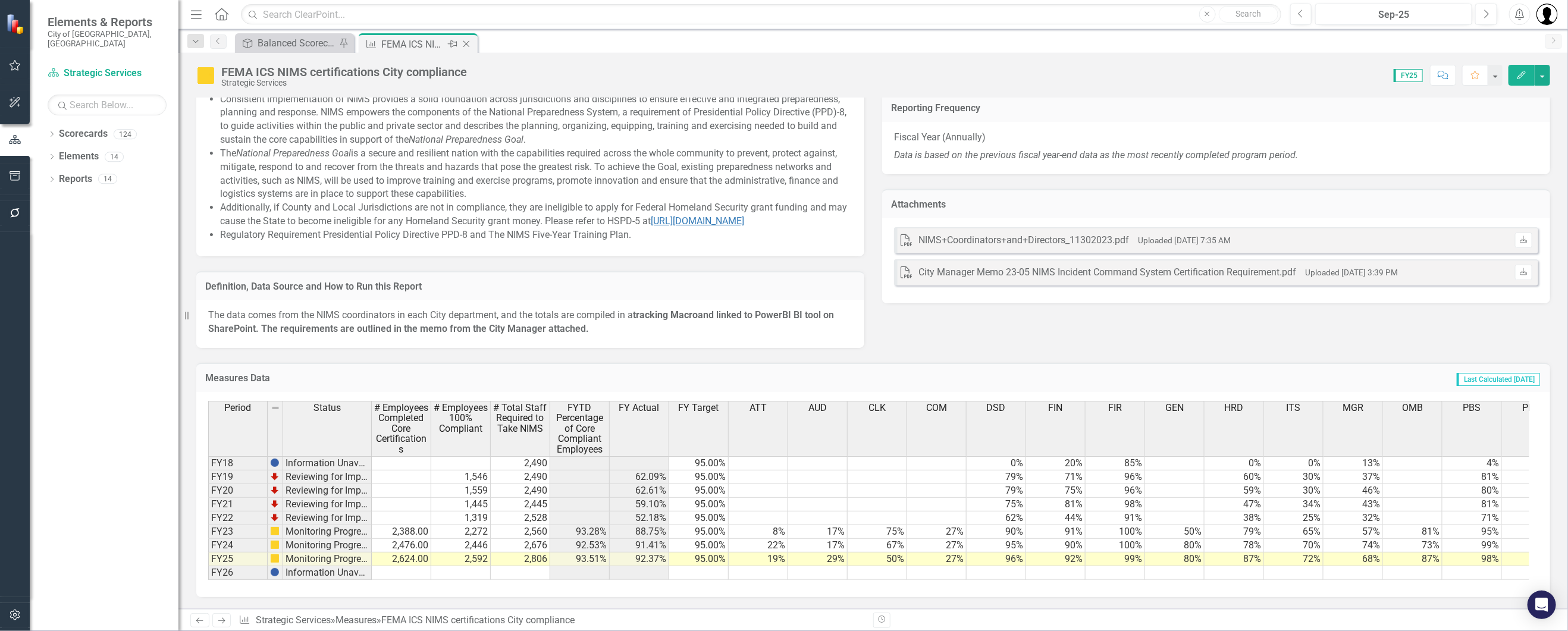
click at [468, 45] on icon "Close" at bounding box center [466, 44] width 12 height 10
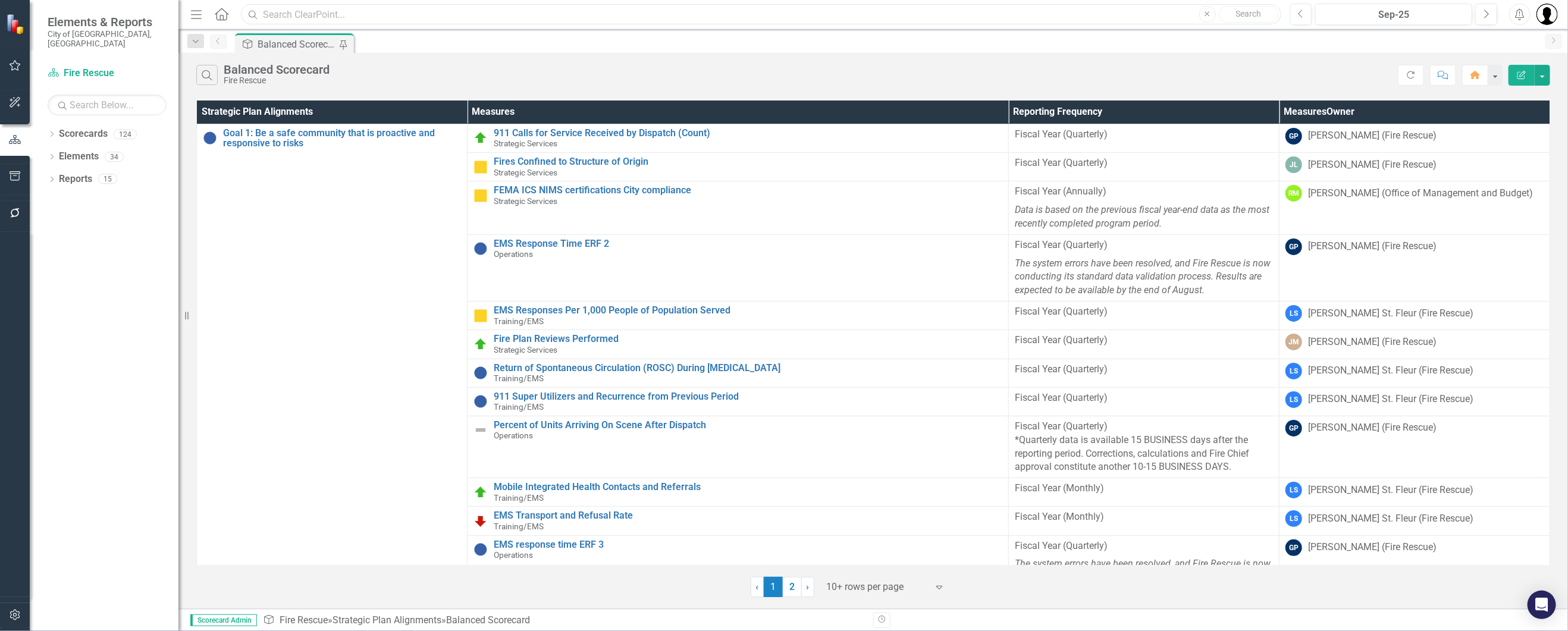
click at [270, 15] on input "text" at bounding box center [761, 15] width 1039 height 21
type input "ocean rescue"
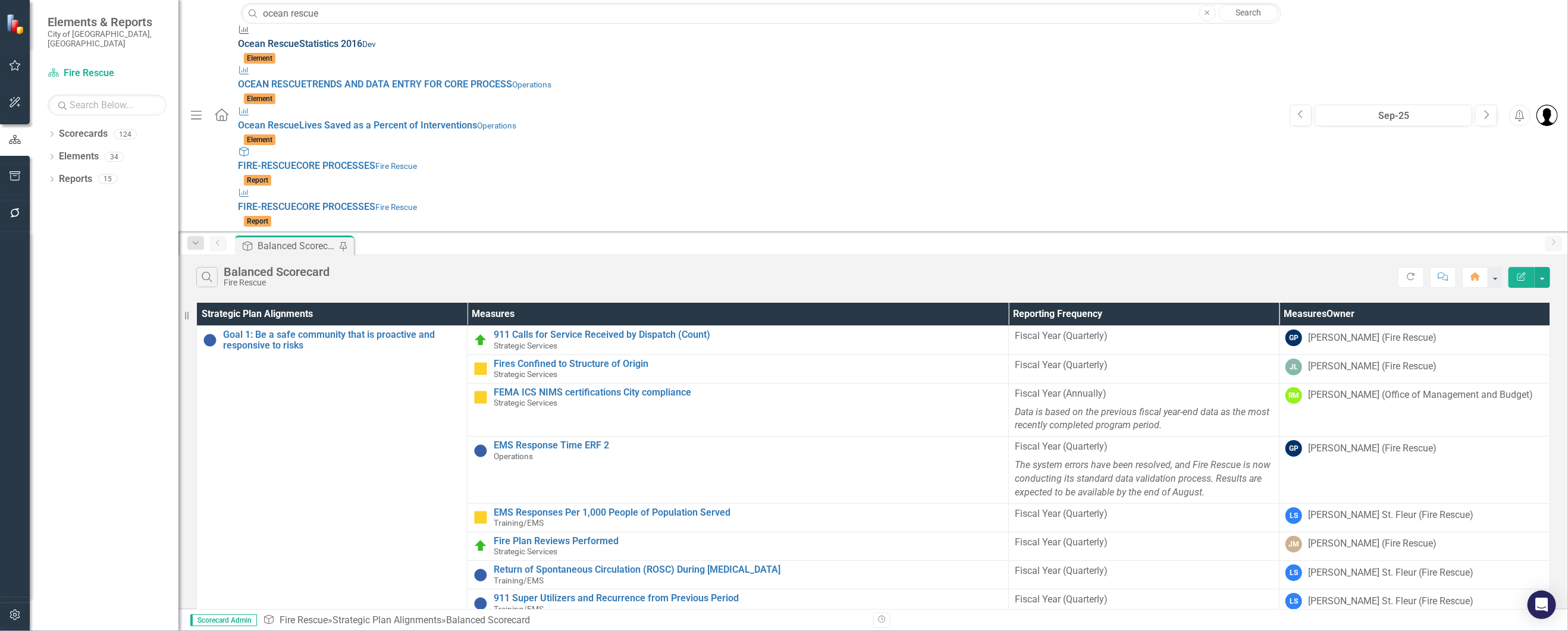
click at [337, 44] on div "Measures Ocean Rescue Statistics 2016 Dev" at bounding box center [758, 37] width 1039 height 28
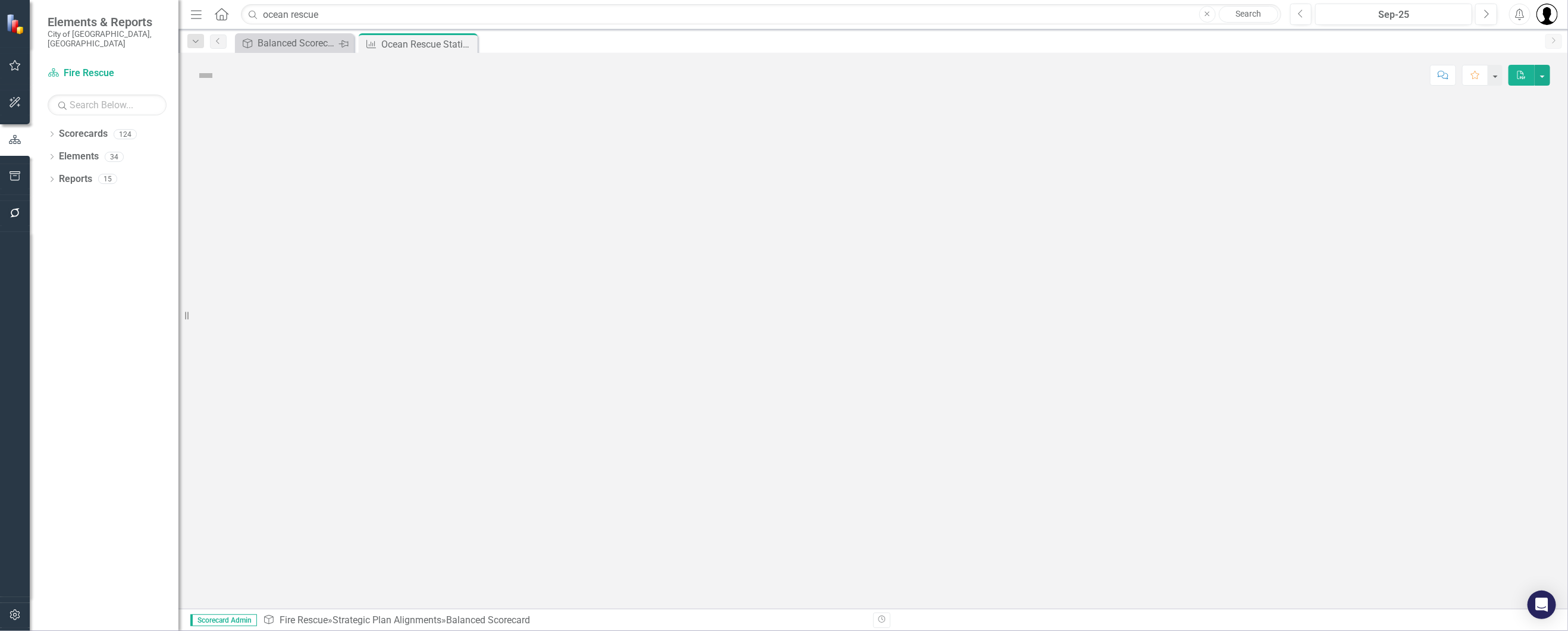
click at [337, 45] on div "Pin" at bounding box center [343, 43] width 15 height 15
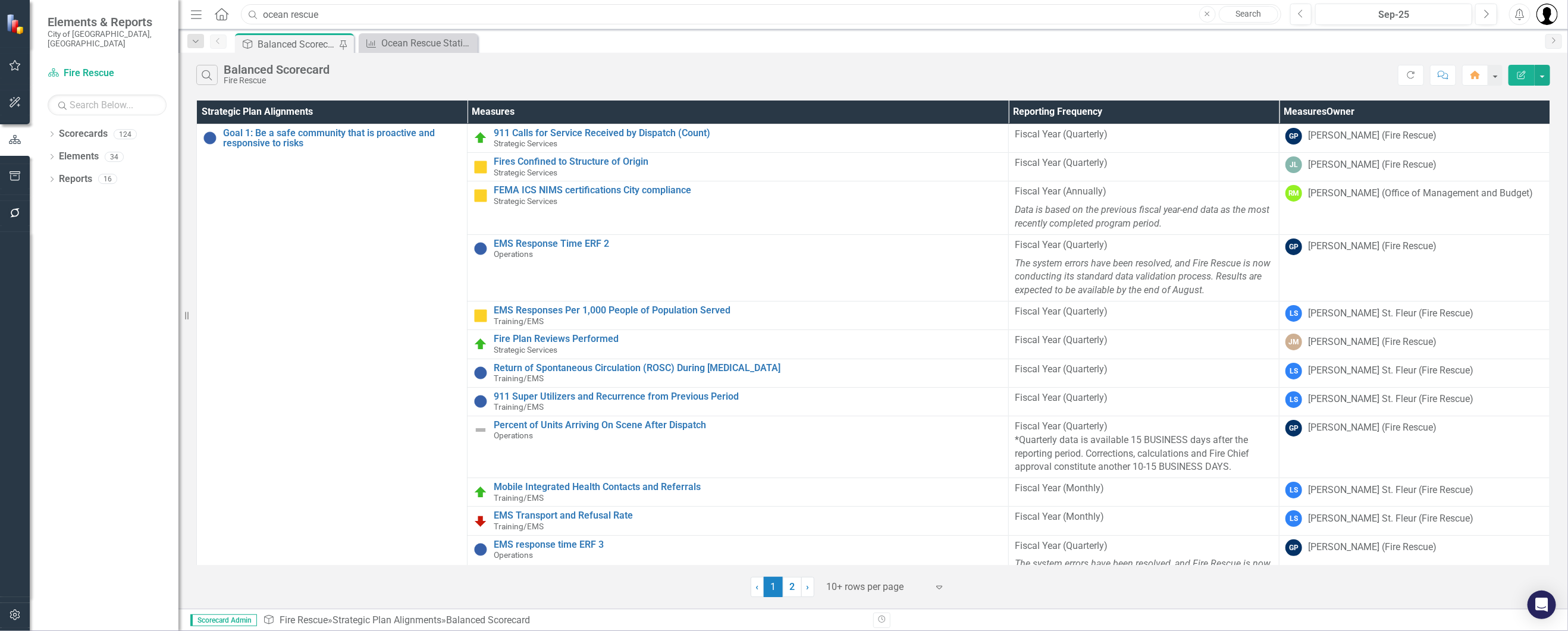
click at [364, 12] on input "ocean rescue" at bounding box center [761, 15] width 1039 height 21
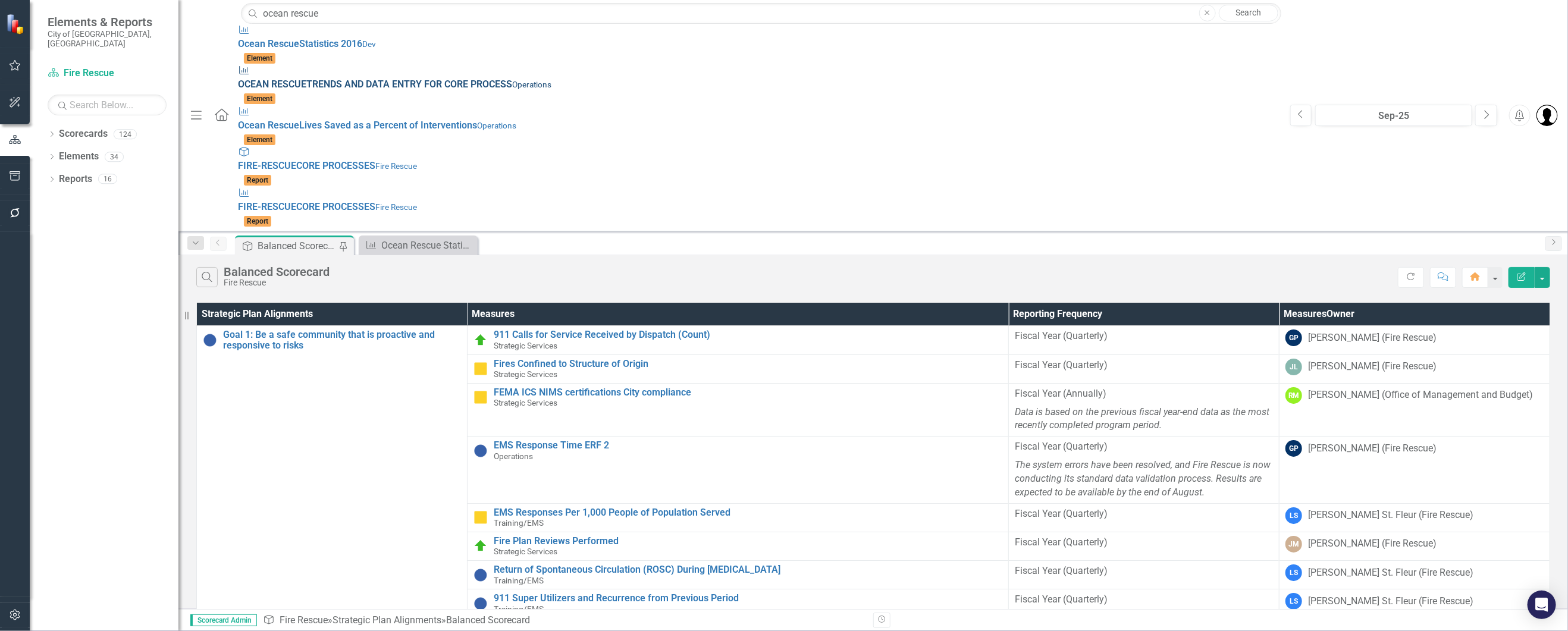
click at [512, 79] on small "Operations" at bounding box center [532, 84] width 39 height 10
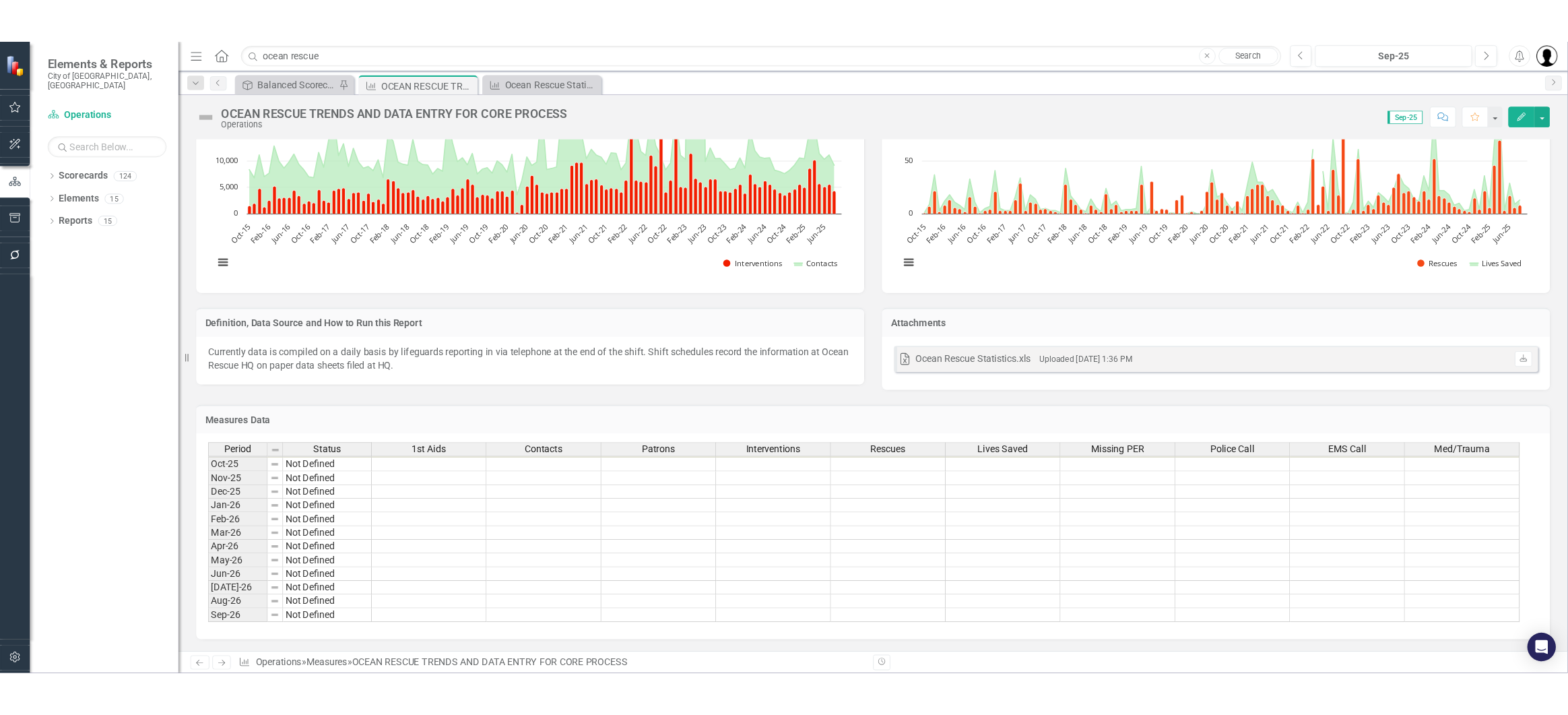
scroll to position [1678, 0]
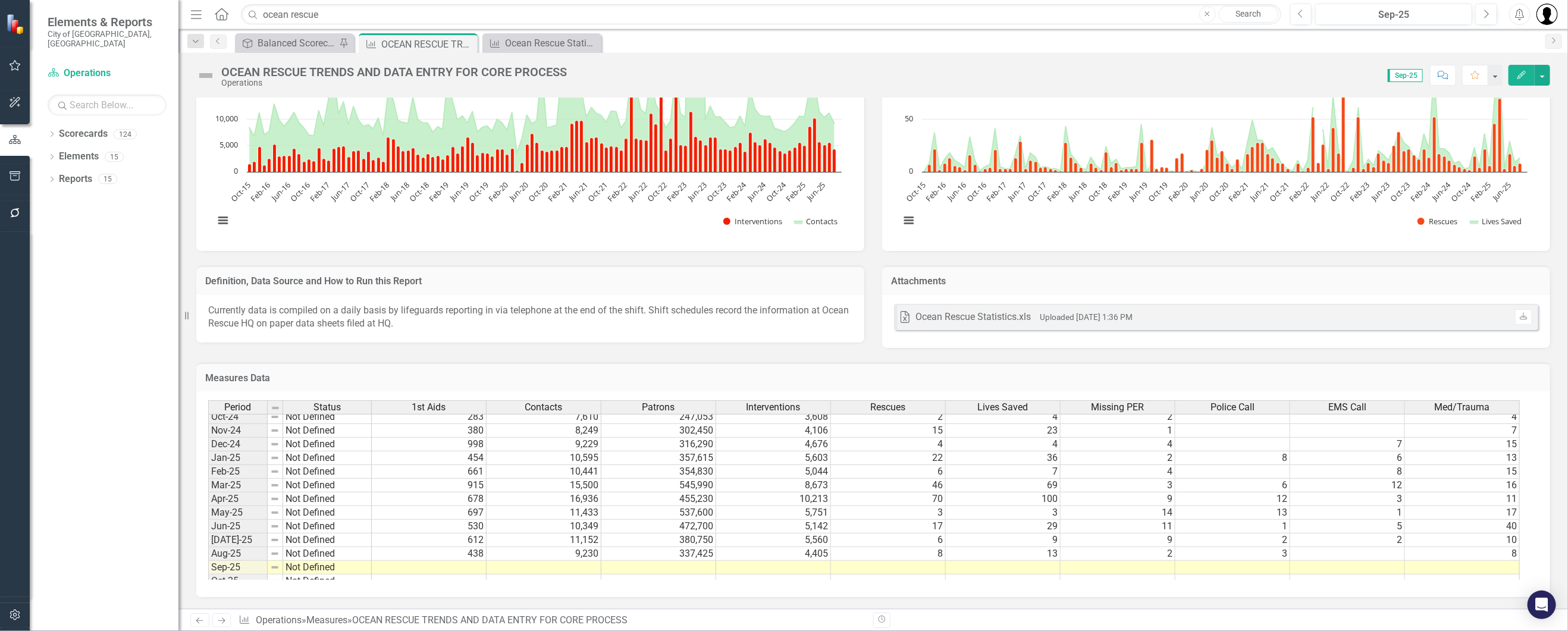
click at [397, 573] on tbody "May-24 Not Defined 494 10,746 462,475 5,193 15 22 6 4 6 [DATE]-24 Not Defined 3…" at bounding box center [864, 540] width 1311 height 397
click at [402, 569] on td at bounding box center [429, 567] width 115 height 14
click at [442, 558] on div at bounding box center [429, 558] width 115 height 1
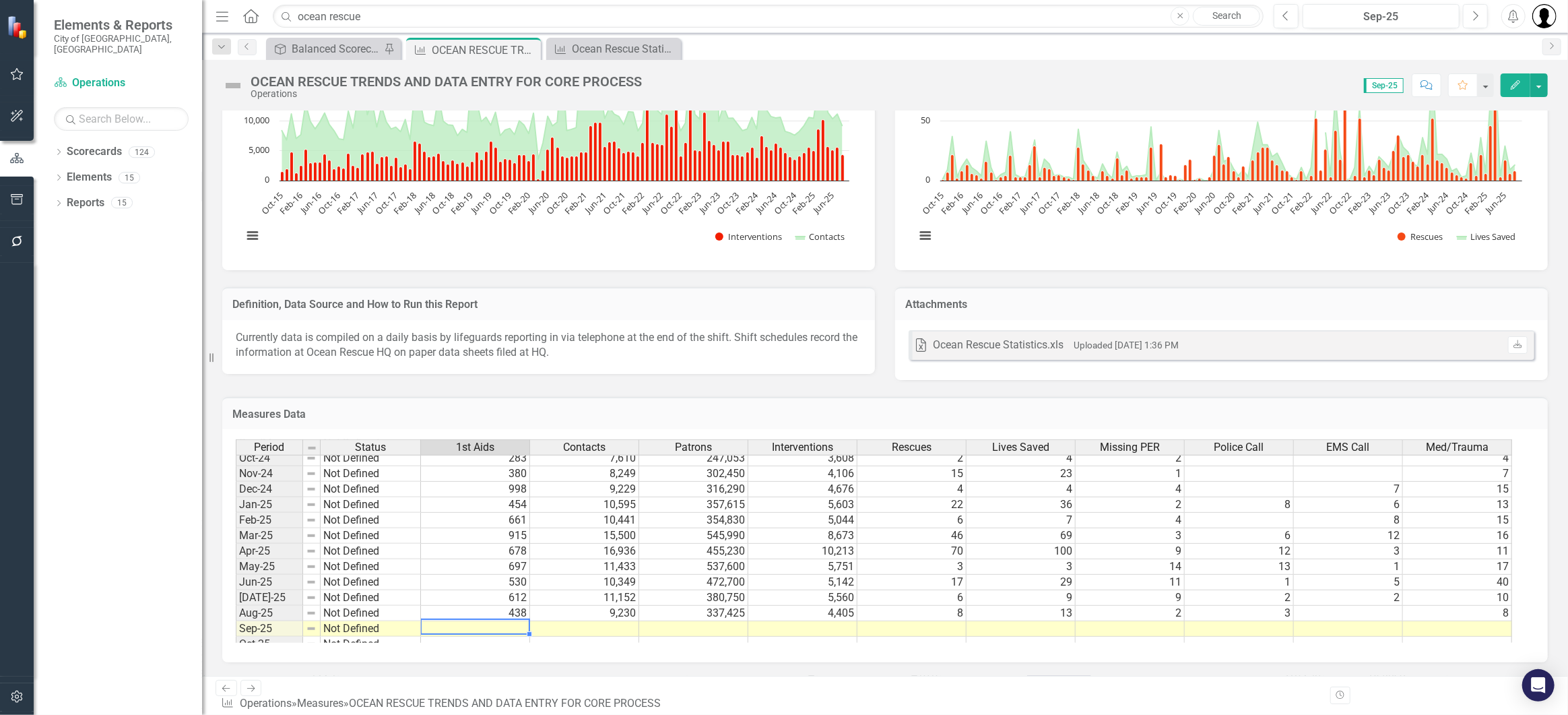
click at [462, 636] on td at bounding box center [475, 628] width 109 height 16
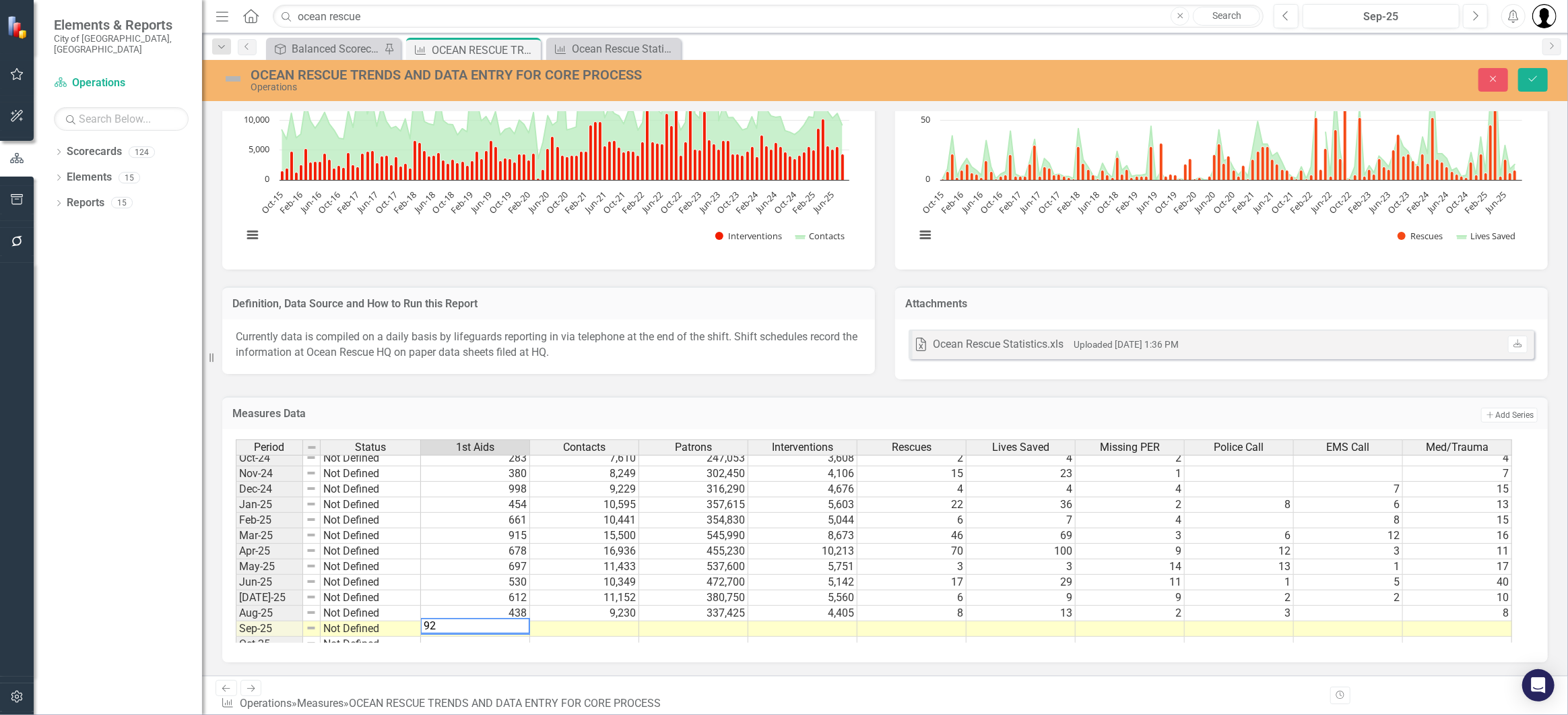
type textarea "928"
type textarea "9229"
type textarea "316290"
type textarea "4676"
type textarea "4"
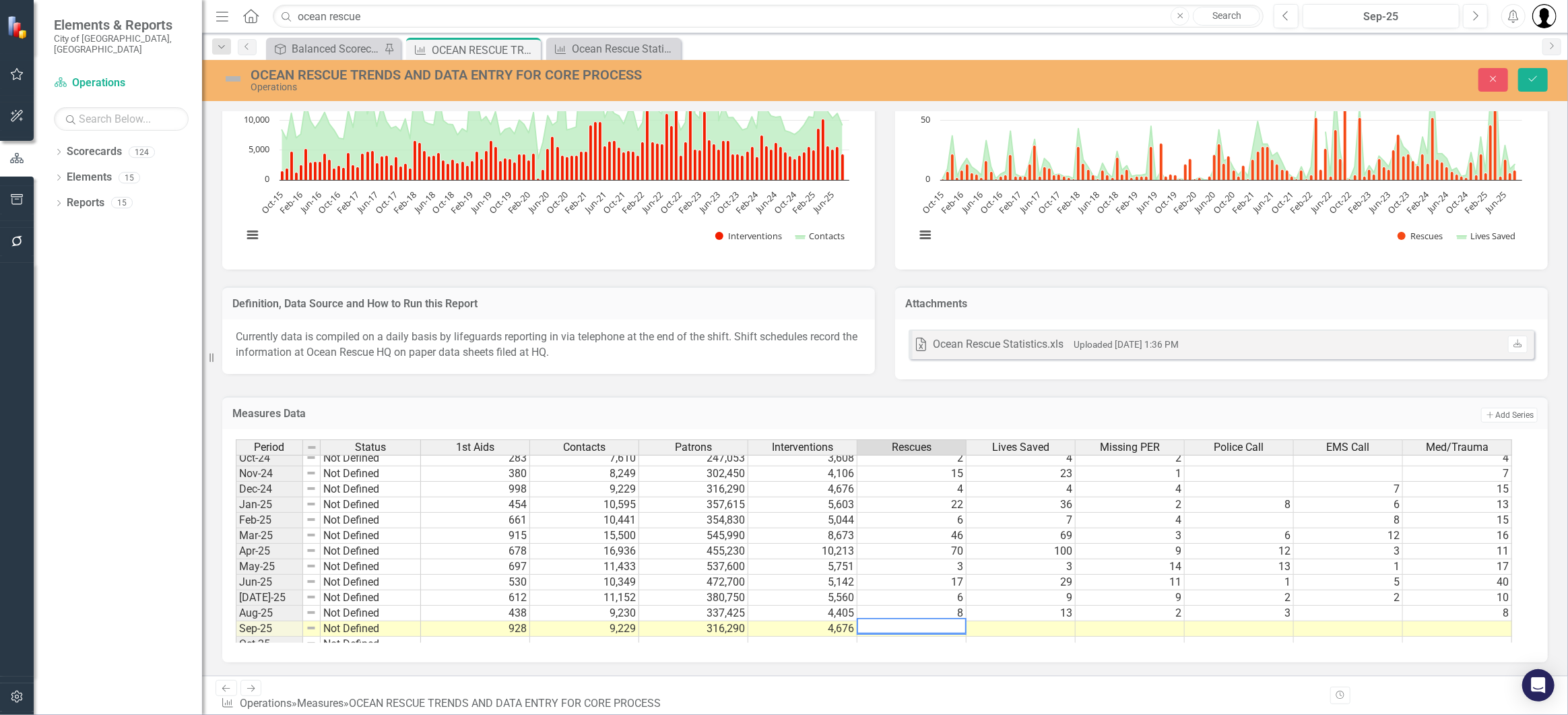
type textarea "4"
type textarea "7"
type textarea "15"
click at [1544, 78] on button "Save" at bounding box center [1532, 80] width 29 height 24
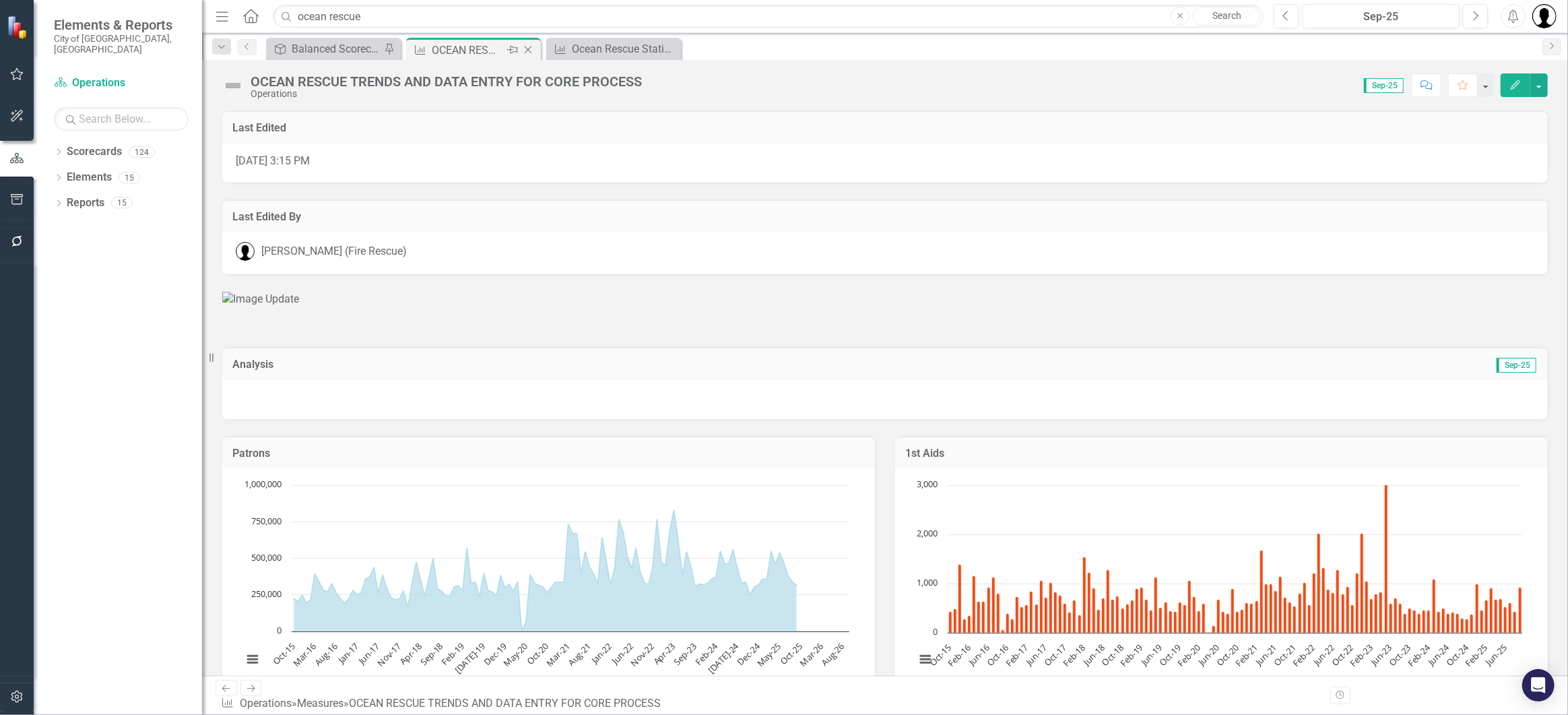
click at [532, 44] on icon "Close" at bounding box center [528, 50] width 14 height 11
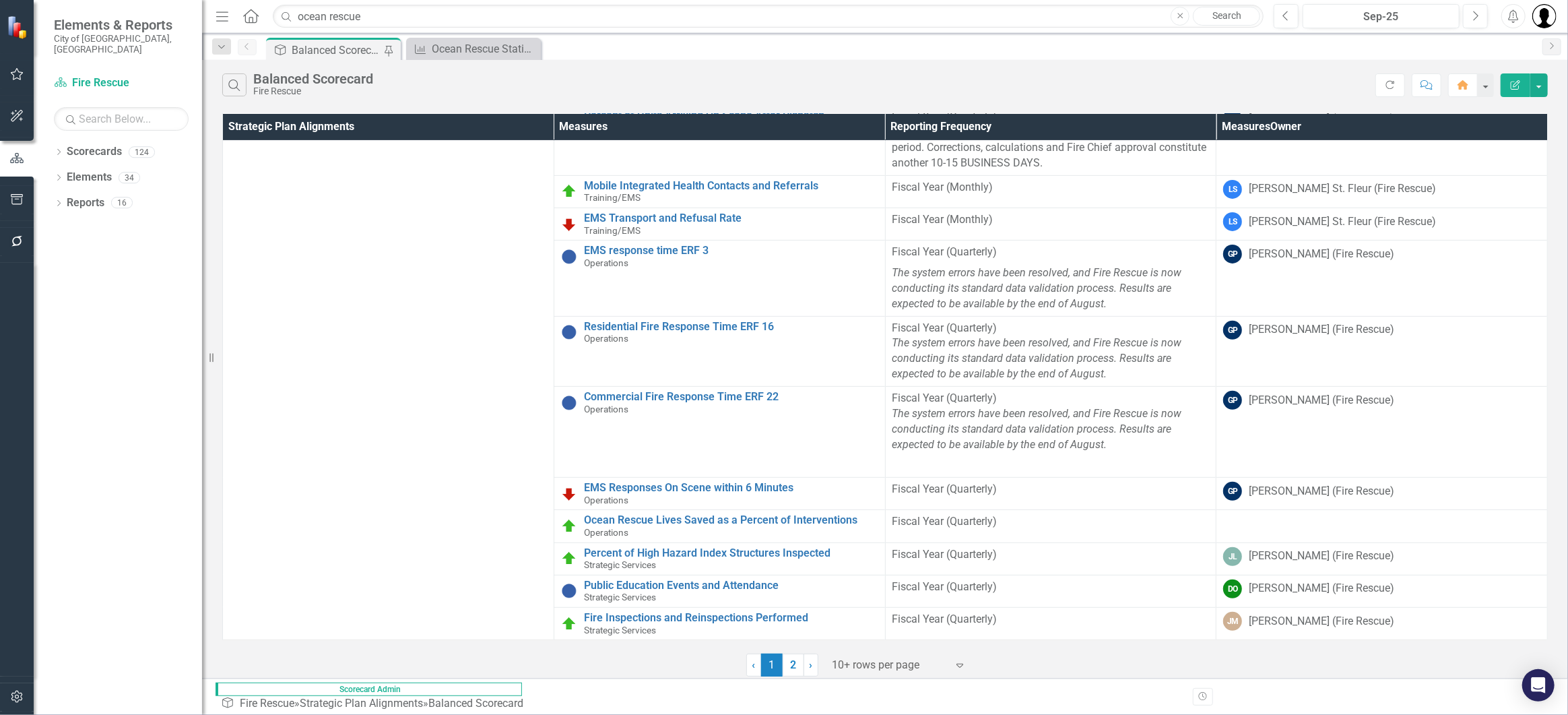
scroll to position [451, 0]
click at [598, 514] on link "Ocean Rescue Lives Saved as a Percent of Interventions" at bounding box center [730, 520] width 294 height 12
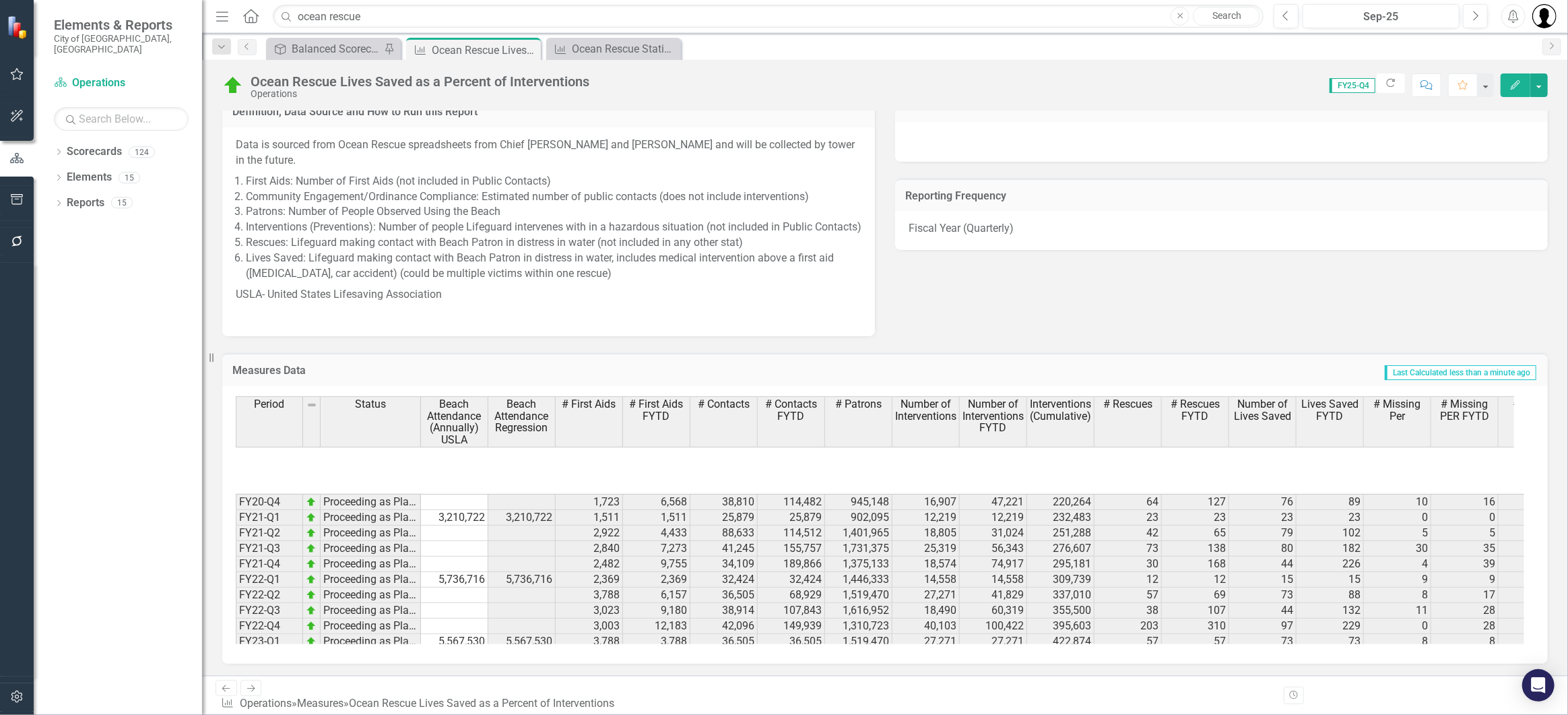
scroll to position [248, 0]
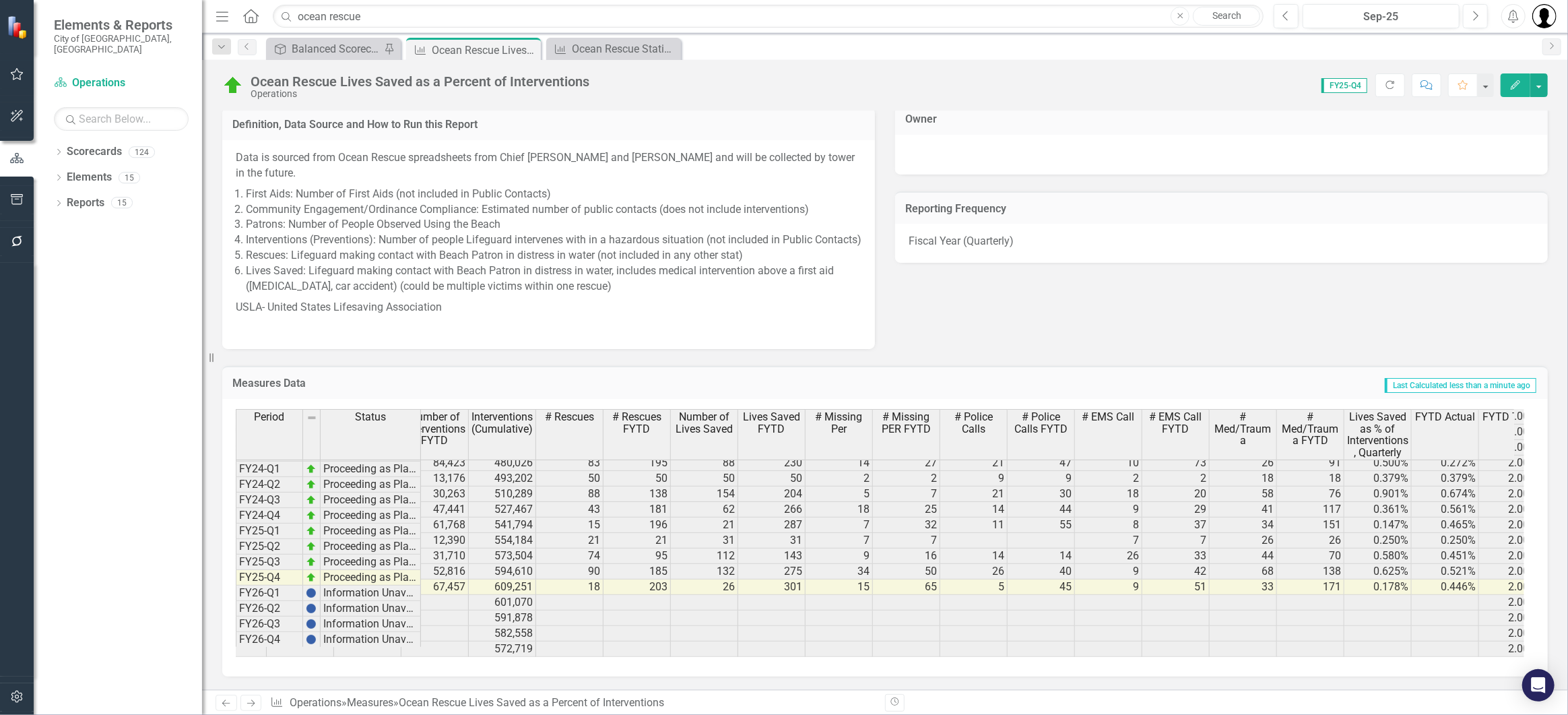
scroll to position [0, 590]
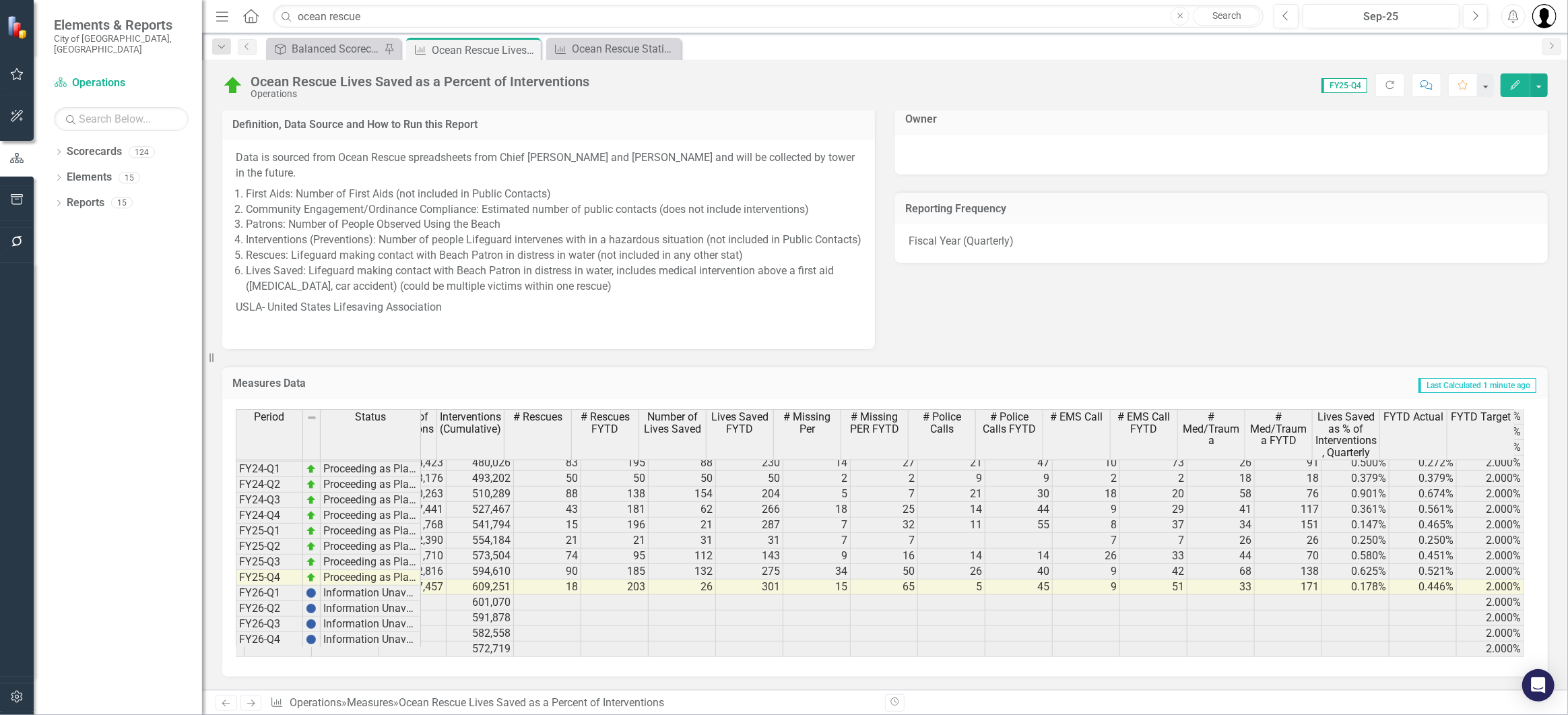
click at [507, 77] on div "Ocean Rescue Lives Saved as a Percent of Interventions" at bounding box center [420, 82] width 339 height 15
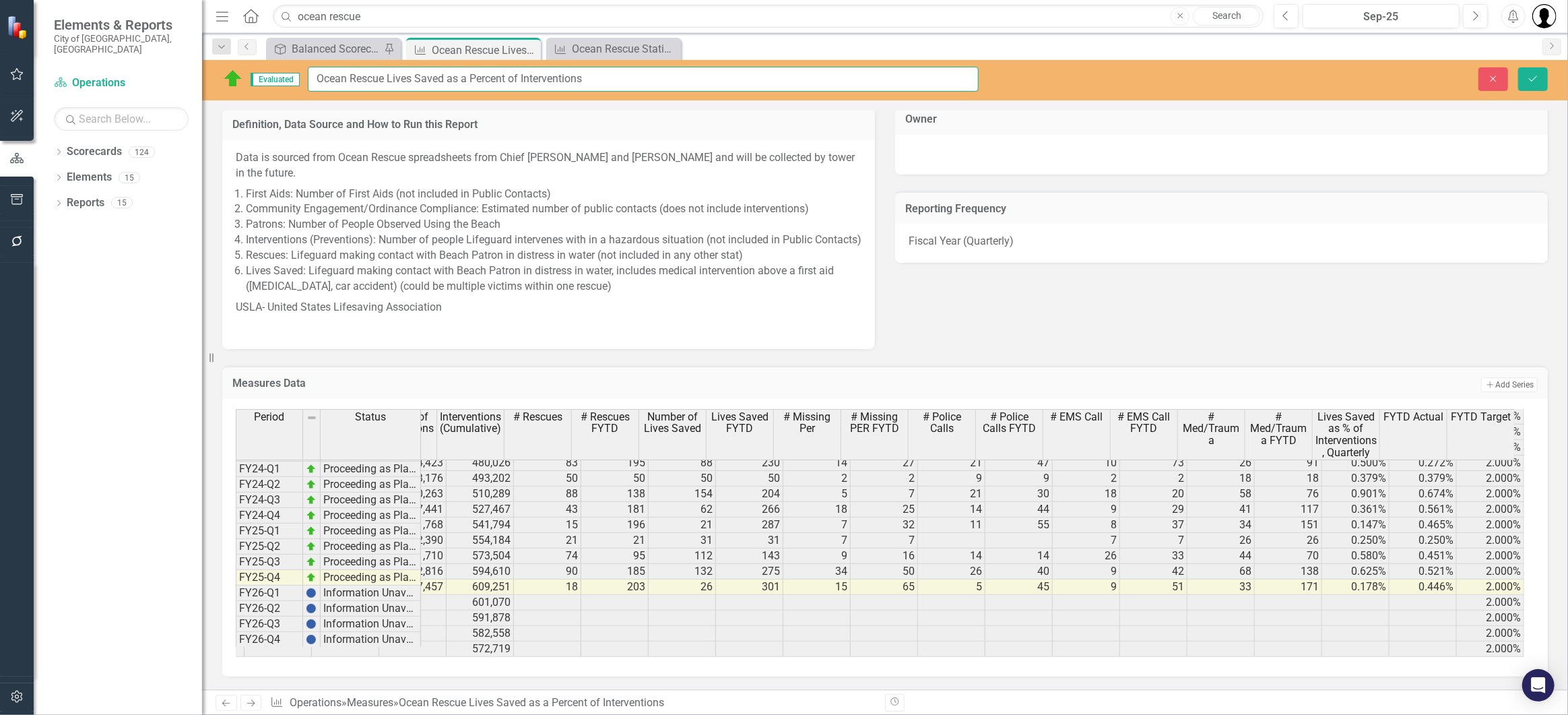
click at [506, 84] on input "Ocean Rescue Lives Saved as a Percent of Interventions" at bounding box center [643, 79] width 671 height 25
